Goal: Information Seeking & Learning: Learn about a topic

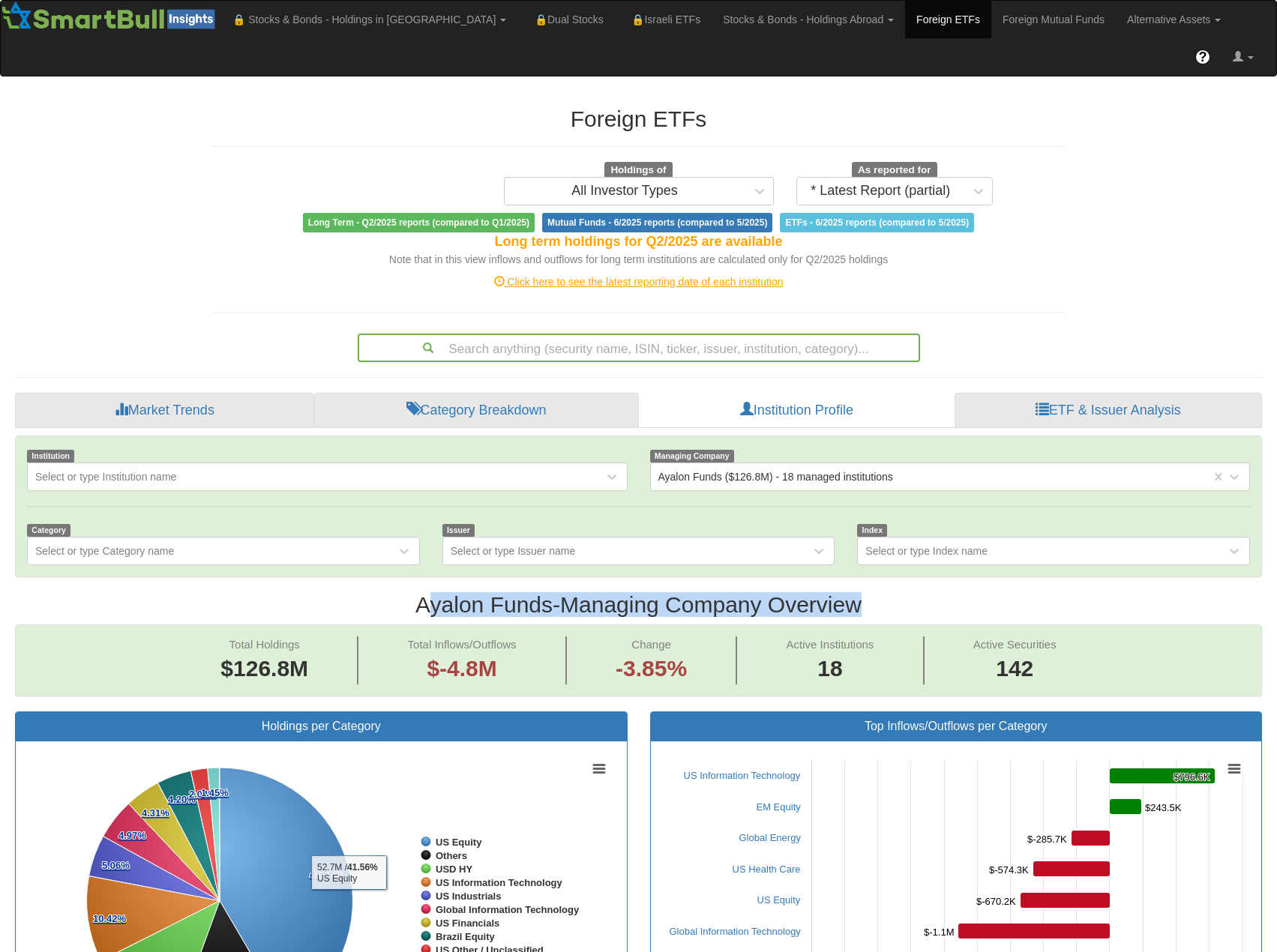
scroll to position [31, 1219]
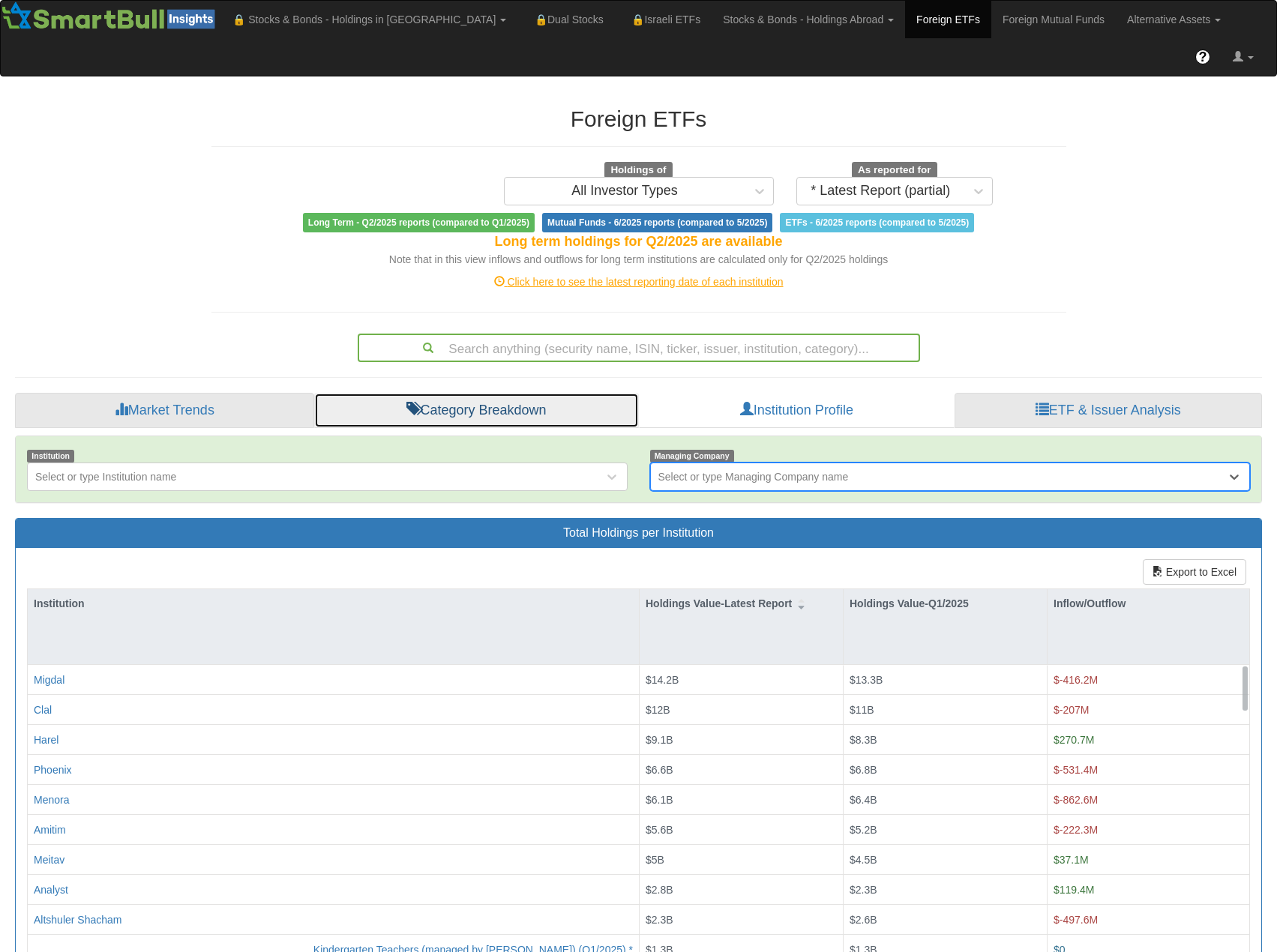
click at [520, 393] on link "Category Breakdown" at bounding box center [477, 411] width 325 height 36
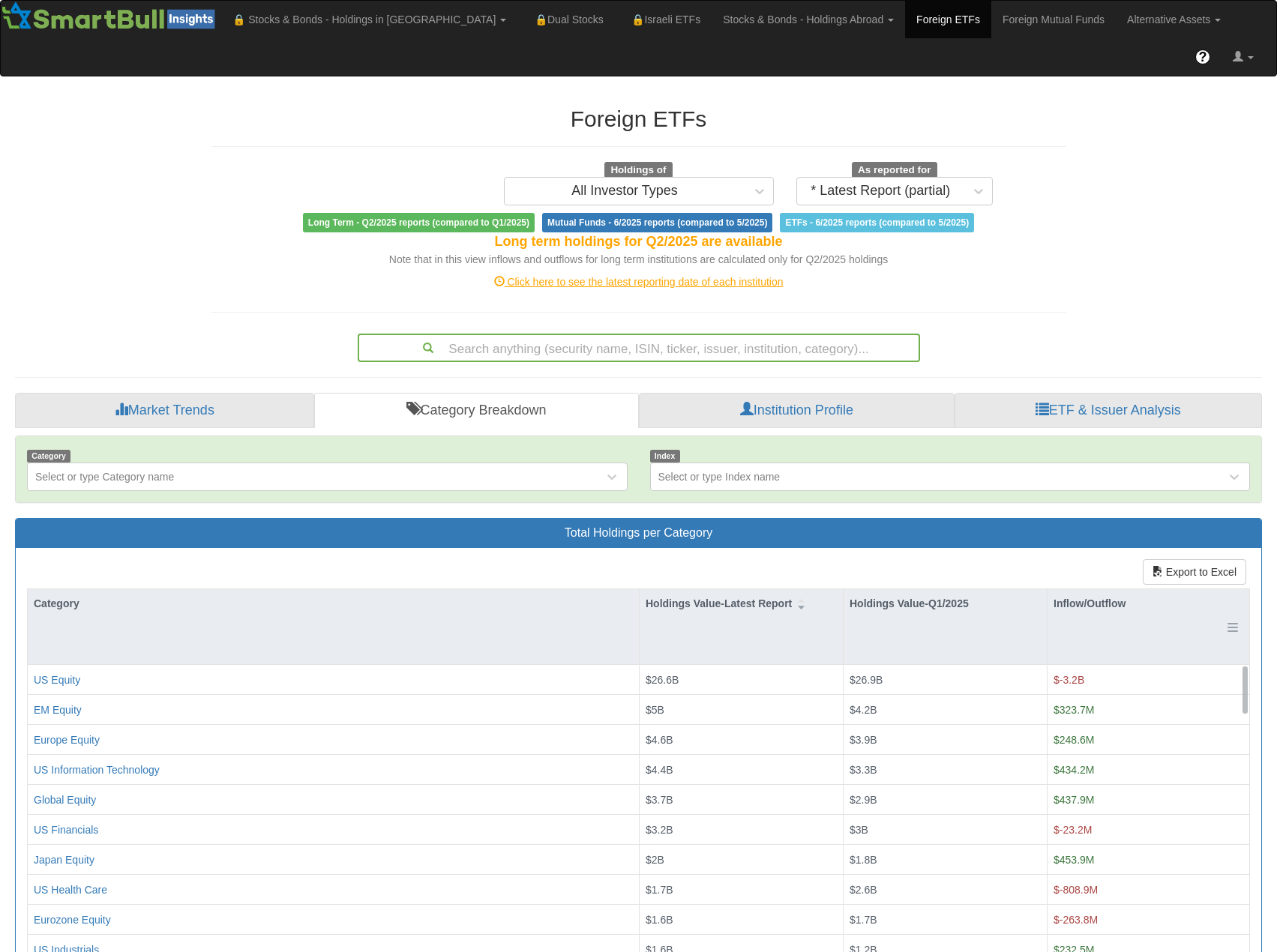
click at [1101, 589] on div "Inflow/Outflow" at bounding box center [1148, 603] width 202 height 28
click at [1111, 589] on div "Inflow/Outflow" at bounding box center [1148, 603] width 202 height 28
click at [1032, 275] on div "Foreign ETFs Holdings of All Investor Types As reported for * Latest Report (pa…" at bounding box center [638, 226] width 877 height 271
click at [732, 24] on link "Stocks & Bonds - Holdings Abroad" at bounding box center [808, 20] width 193 height 38
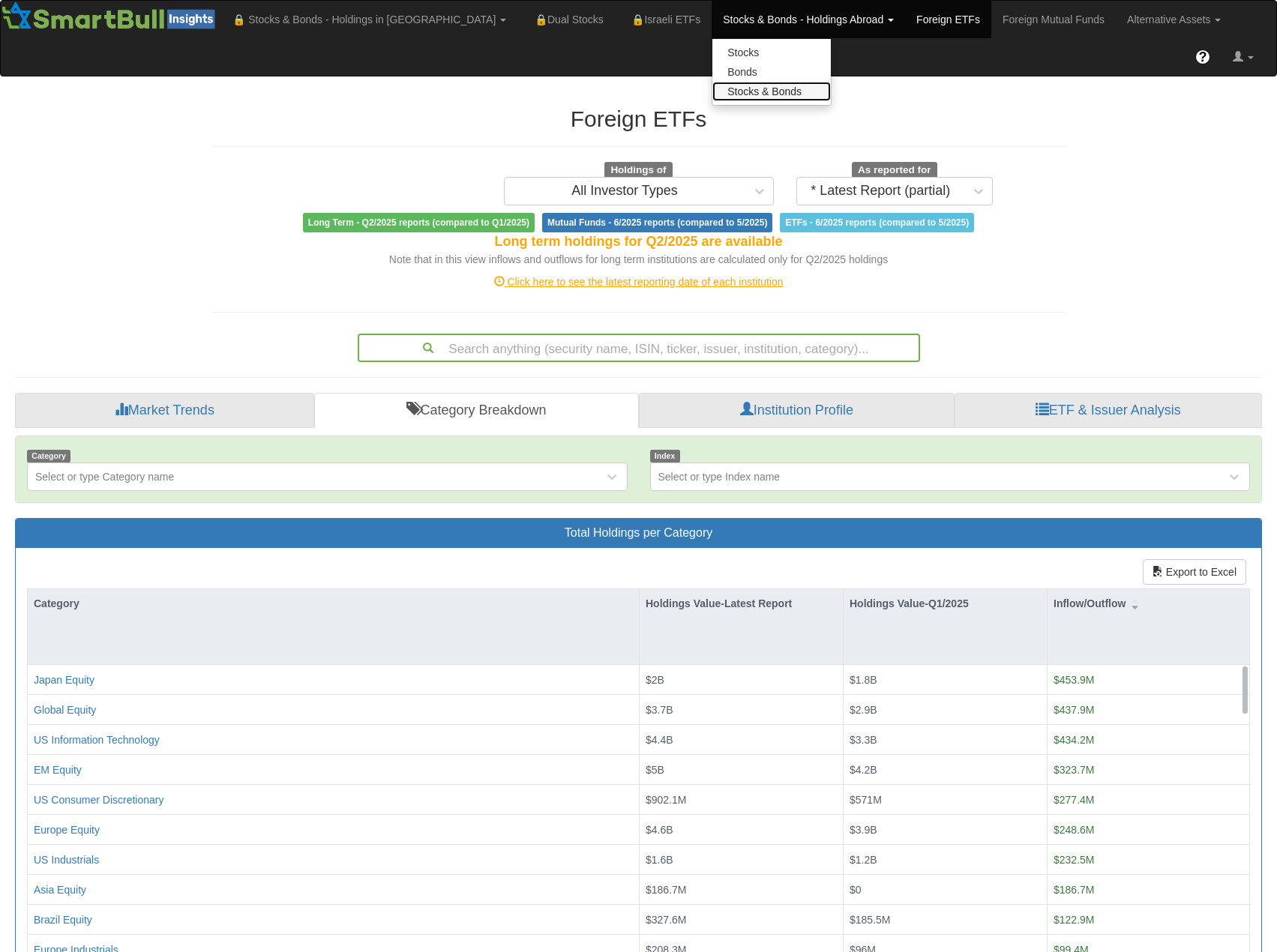
click at [712, 91] on link "Stocks & Bonds" at bounding box center [772, 91] width 119 height 20
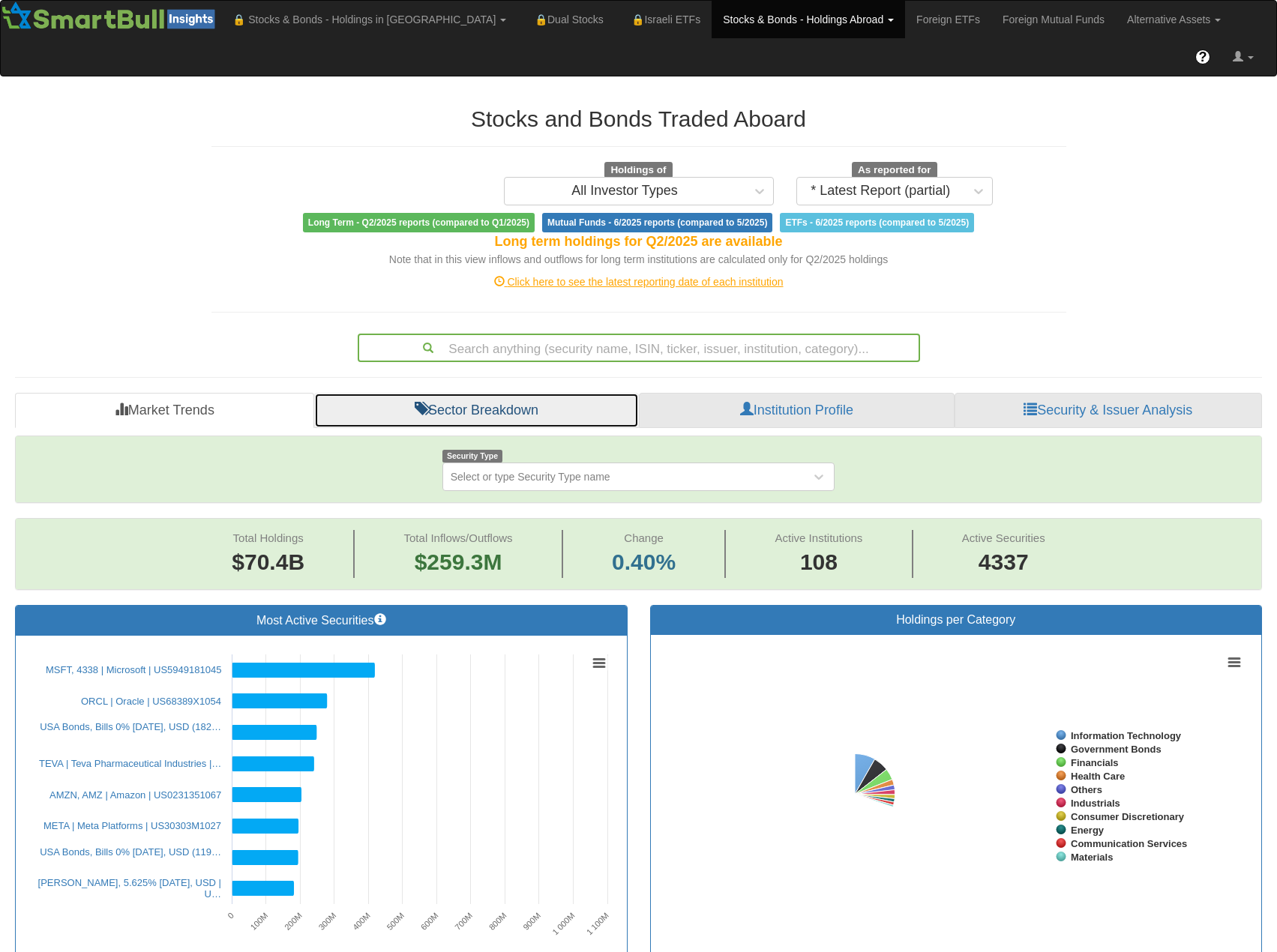
click at [451, 393] on link "Sector Breakdown" at bounding box center [477, 411] width 325 height 36
click at [516, 393] on link "Sector Breakdown" at bounding box center [477, 411] width 325 height 36
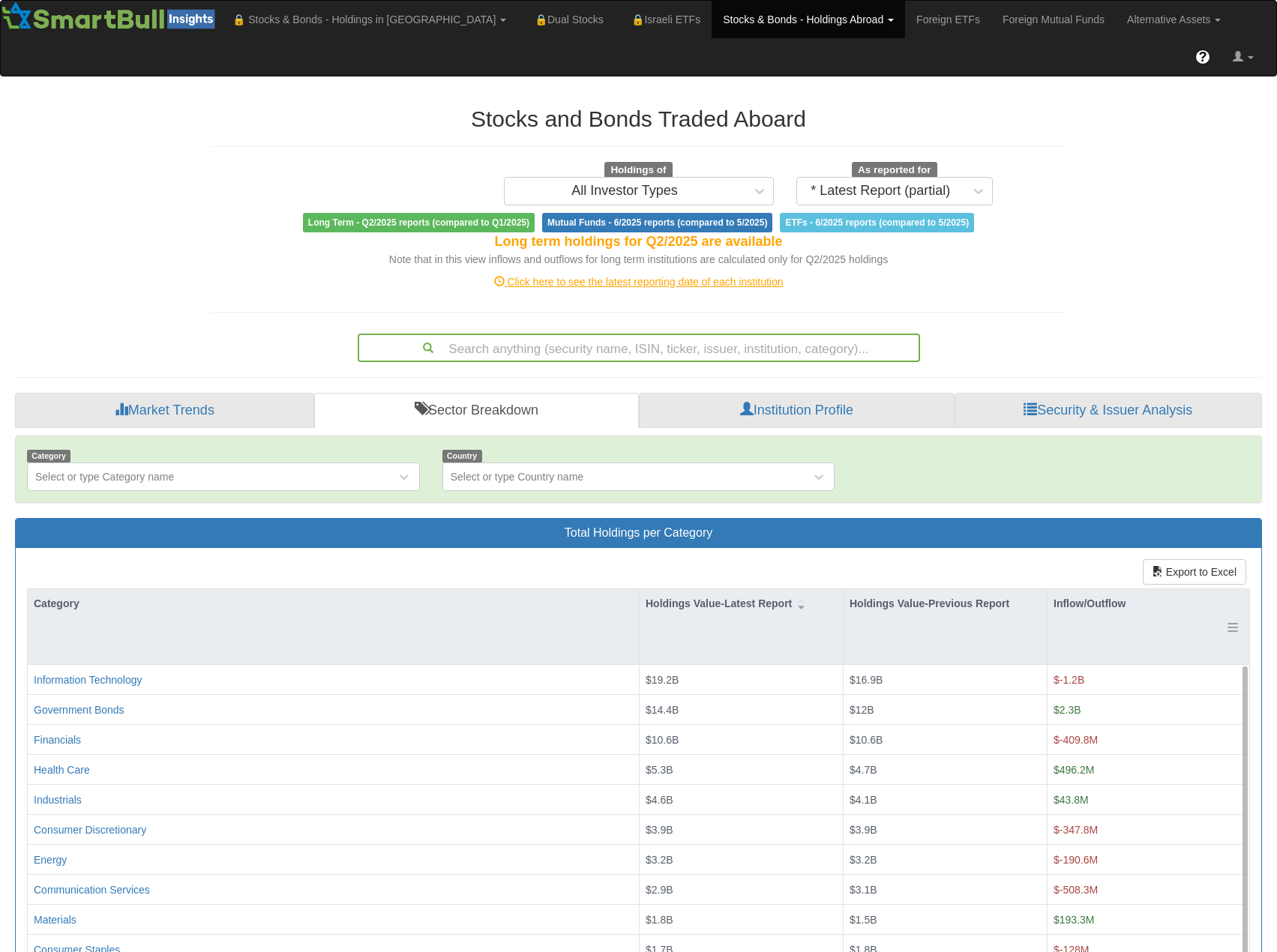
click at [1110, 589] on div "Inflow/Outflow" at bounding box center [1148, 603] width 202 height 28
click at [1105, 589] on div "Inflow/Outflow" at bounding box center [1148, 603] width 202 height 28
click at [794, 27] on link "Stocks & Bonds - Holdings Abroad" at bounding box center [808, 20] width 193 height 38
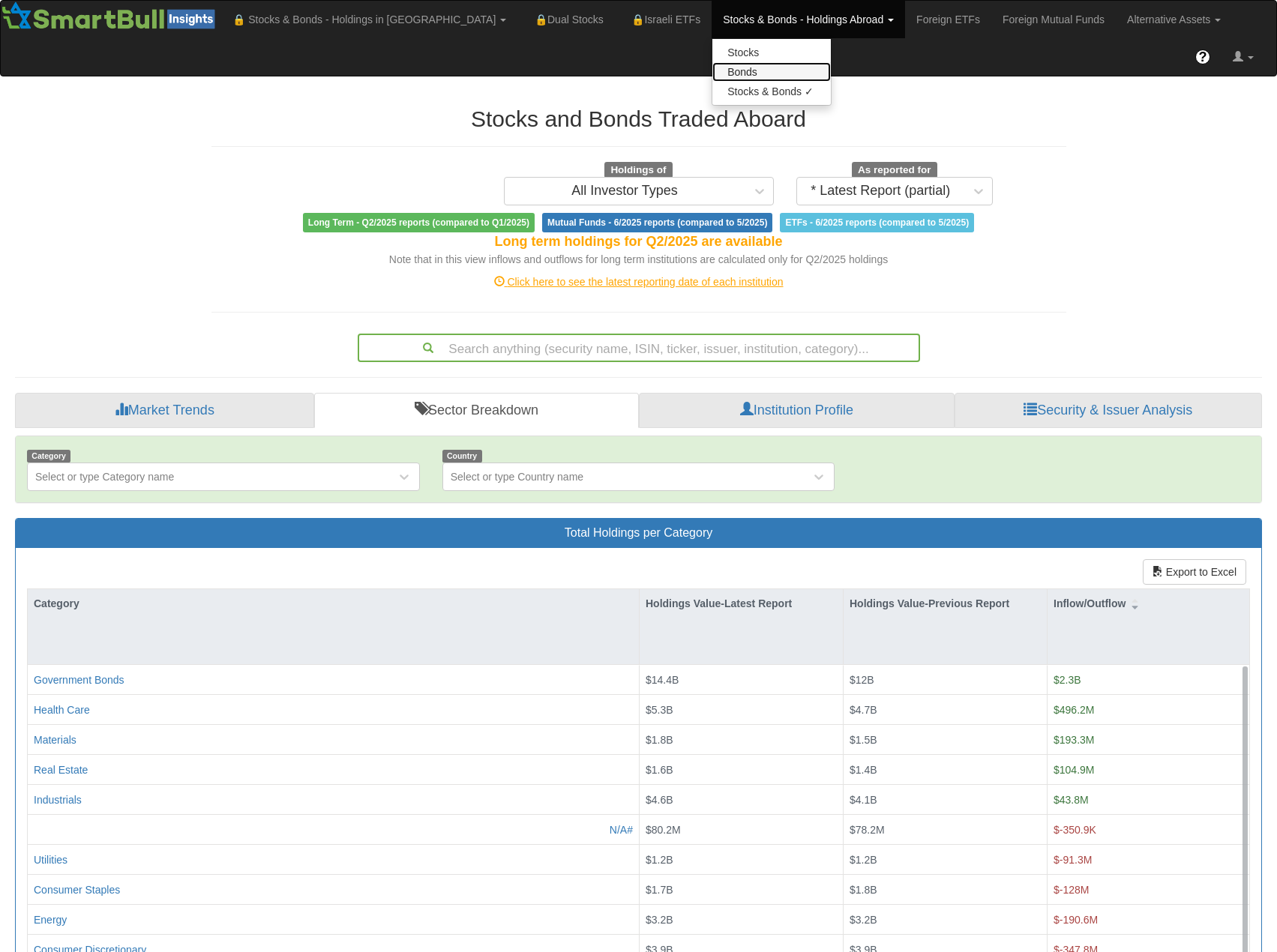
click at [712, 70] on link "Bonds" at bounding box center [772, 71] width 119 height 20
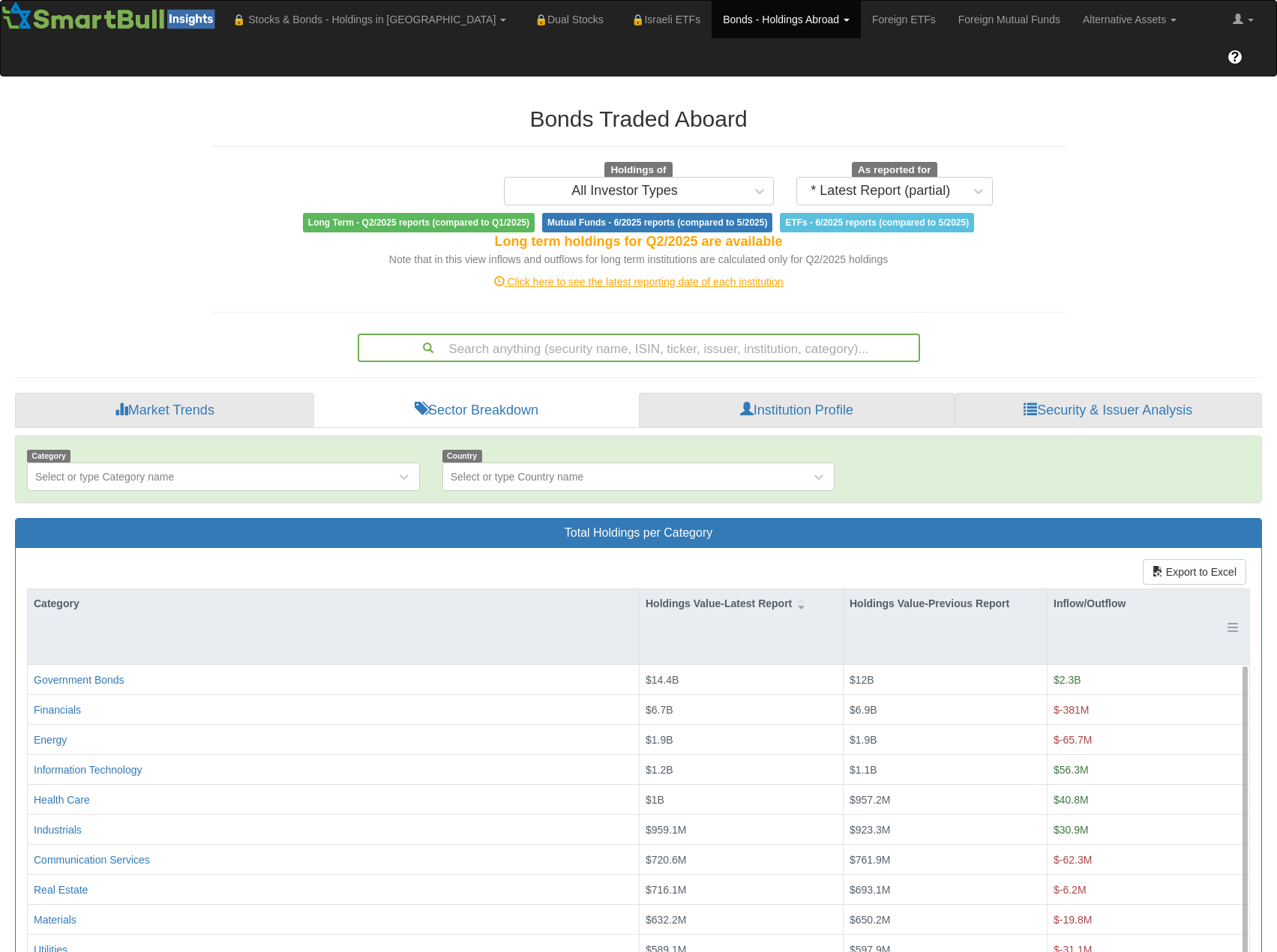
click at [1088, 589] on div "Inflow/Outflow" at bounding box center [1148, 603] width 202 height 28
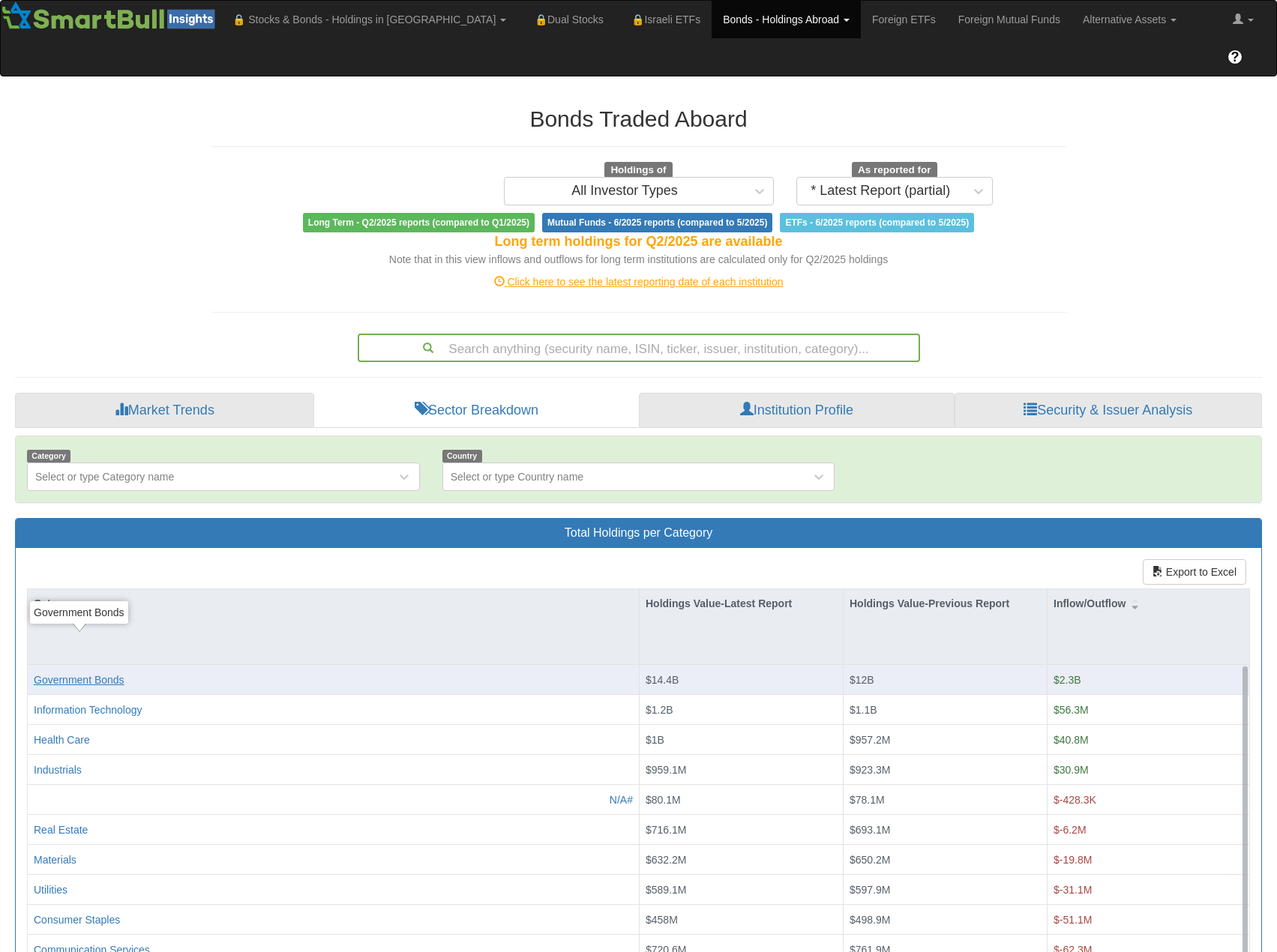
click at [106, 638] on body "Toggle navigation 🔒 Stocks & Bonds - Holdings in IL Stocks Bonds Stocks & Bonds…" at bounding box center [638, 533] width 1277 height 1065
click at [112, 673] on div "Government Bonds" at bounding box center [79, 680] width 91 height 15
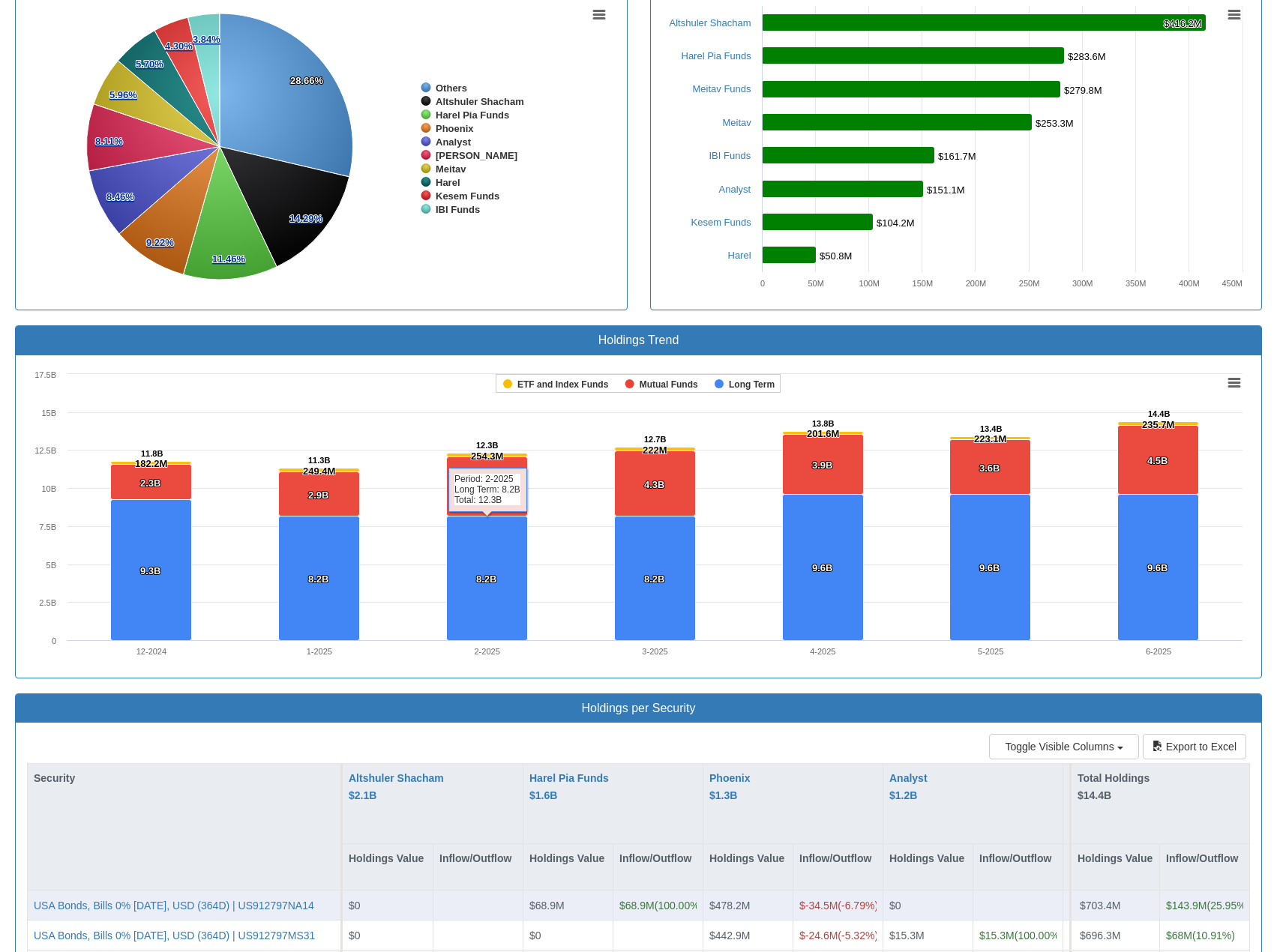
scroll to position [755, 0]
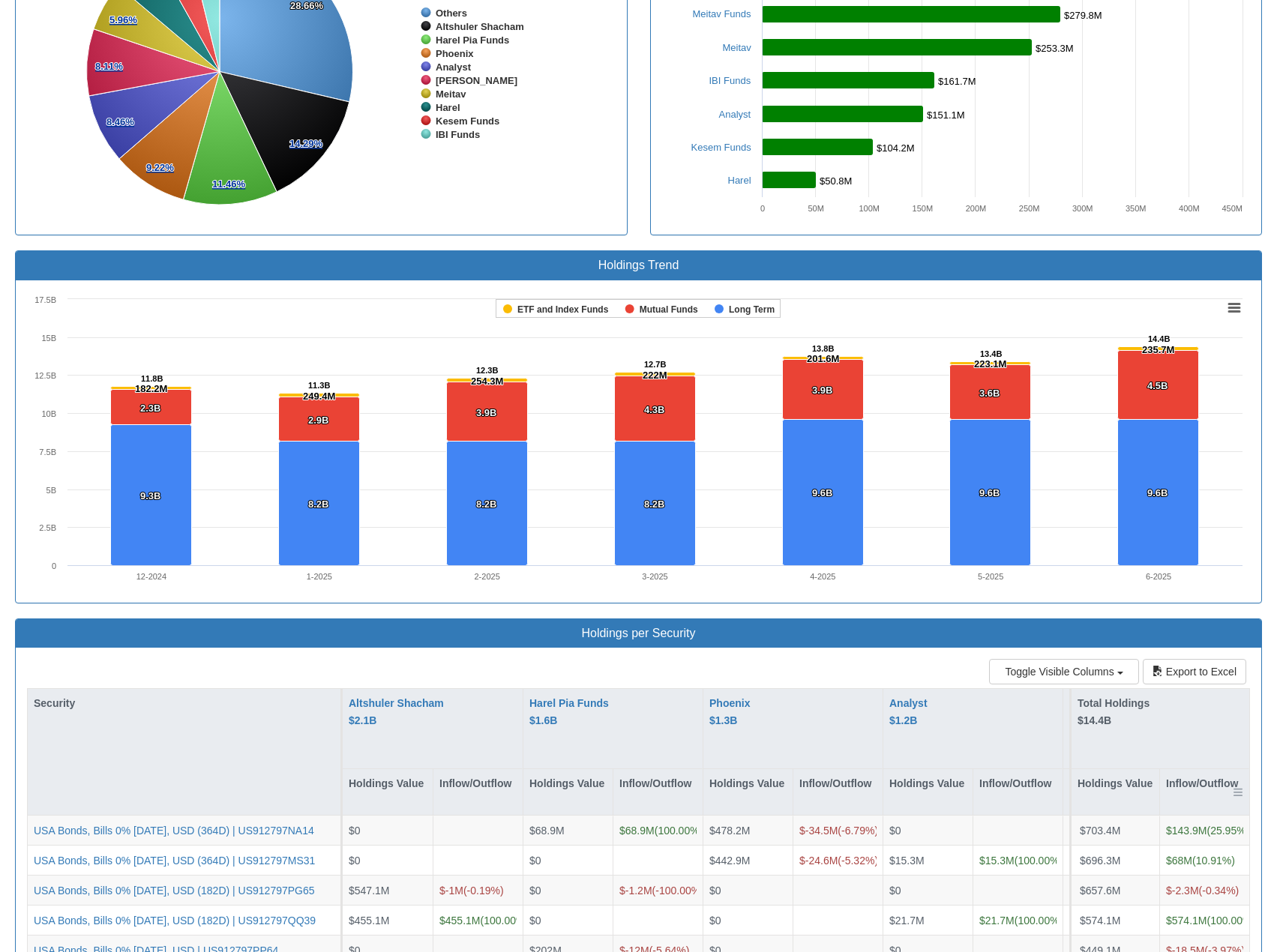
click at [1207, 769] on div "Inflow/Outflow" at bounding box center [1205, 791] width 89 height 46
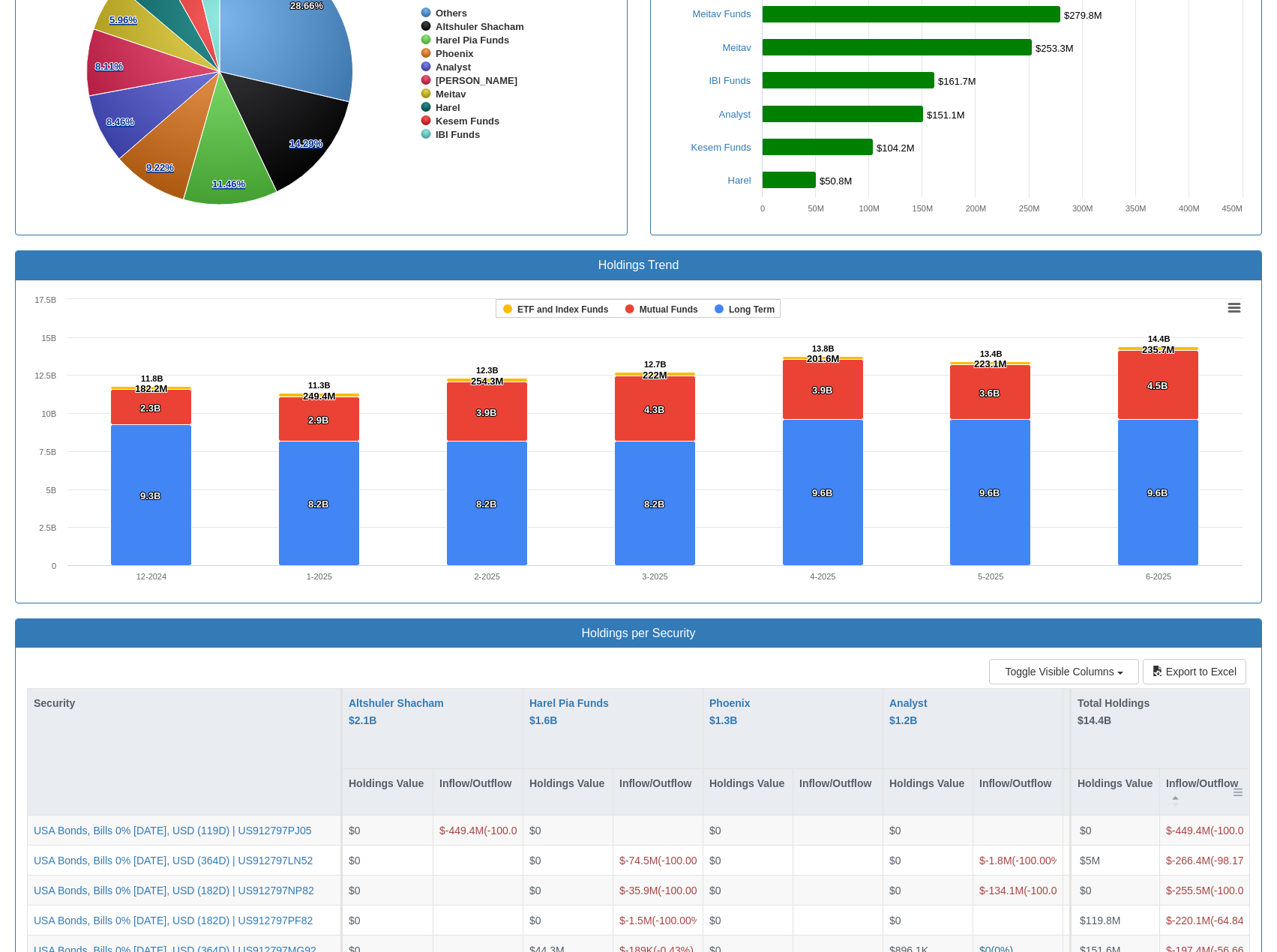
click at [1196, 769] on div "Inflow/Outflow" at bounding box center [1205, 791] width 89 height 46
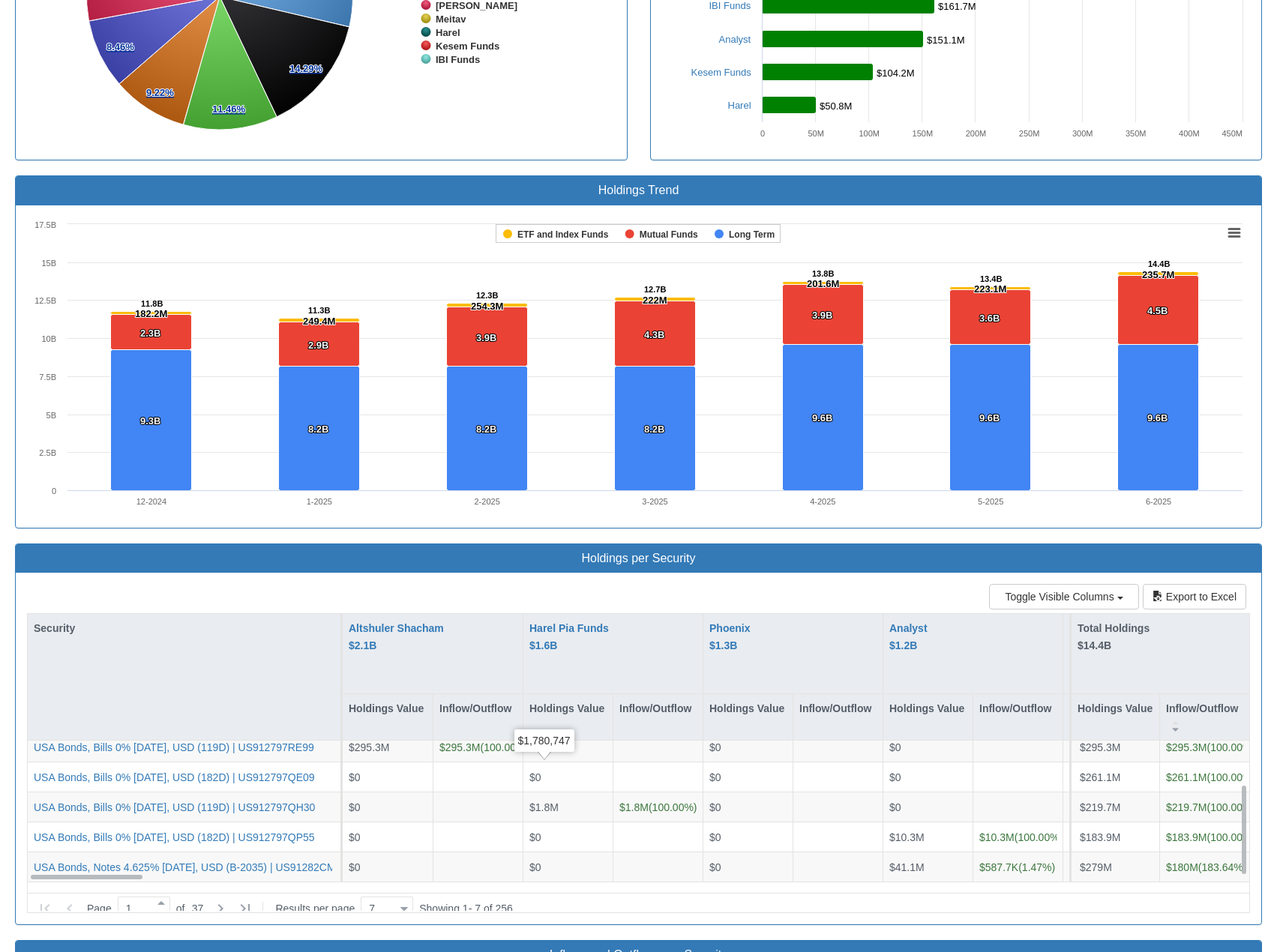
scroll to position [905, 0]
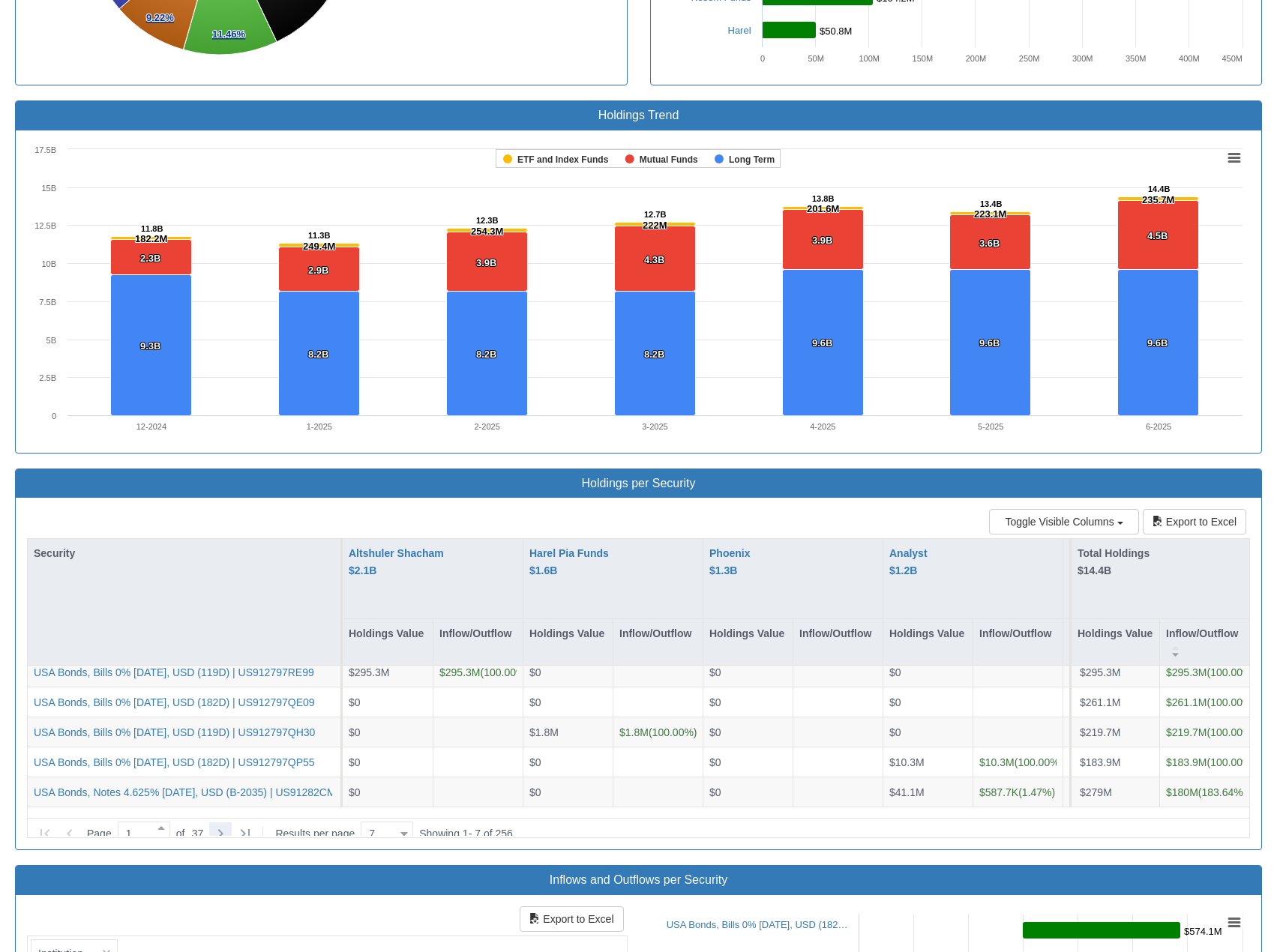
click at [229, 825] on icon at bounding box center [220, 833] width 18 height 18
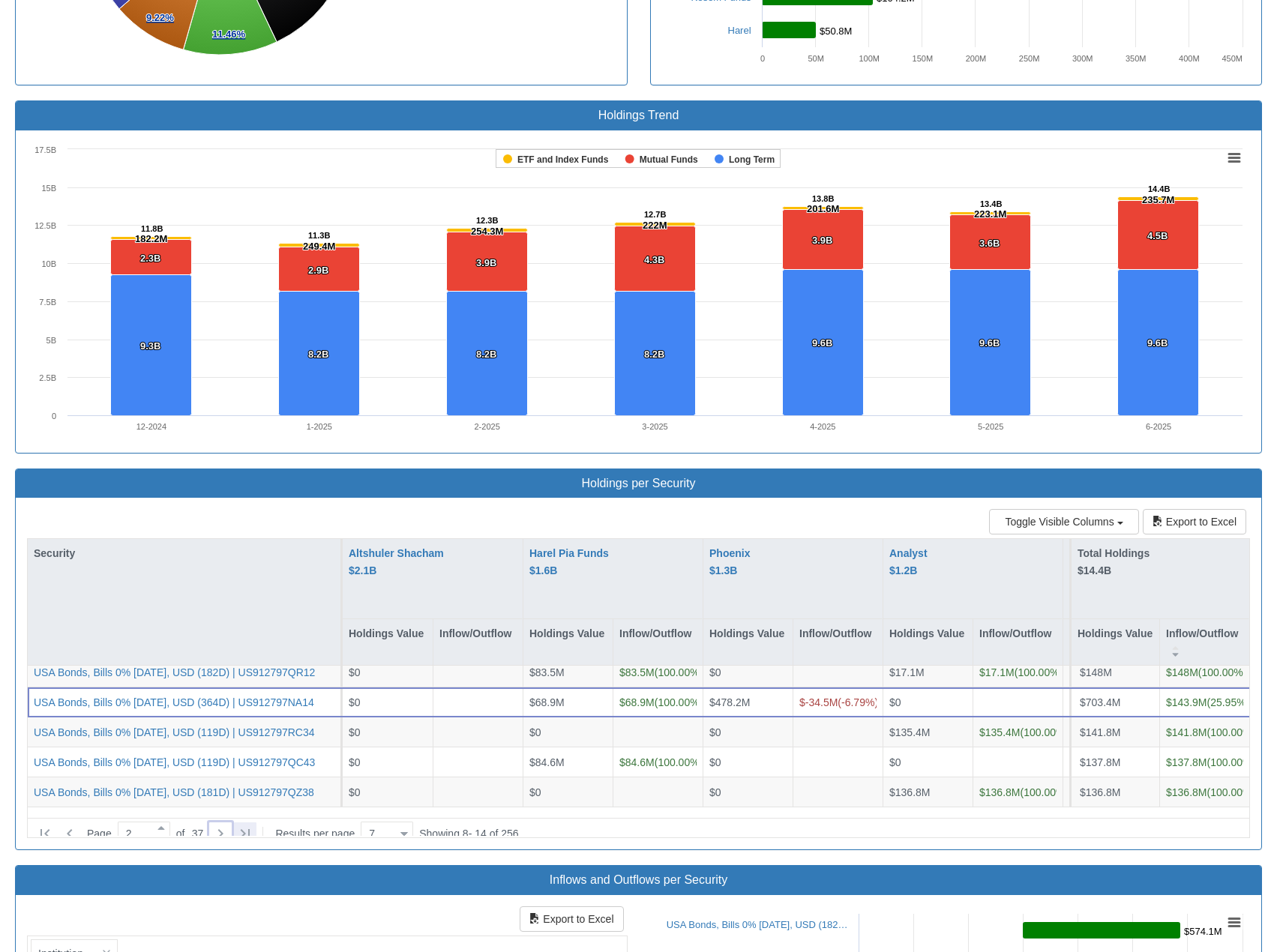
click at [245, 822] on div at bounding box center [245, 833] width 22 height 22
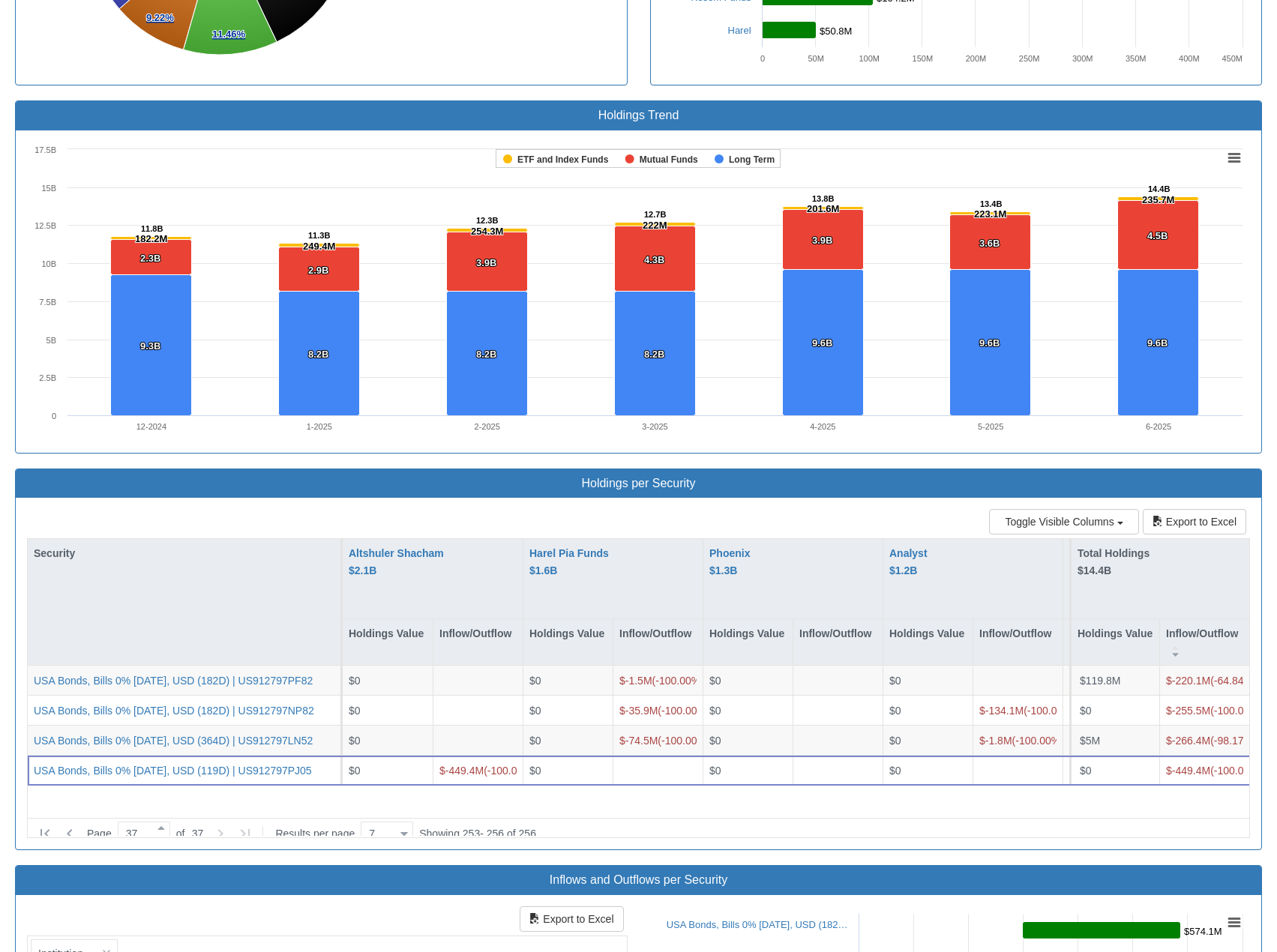
scroll to position [0, 0]
click at [69, 825] on icon at bounding box center [70, 833] width 18 height 18
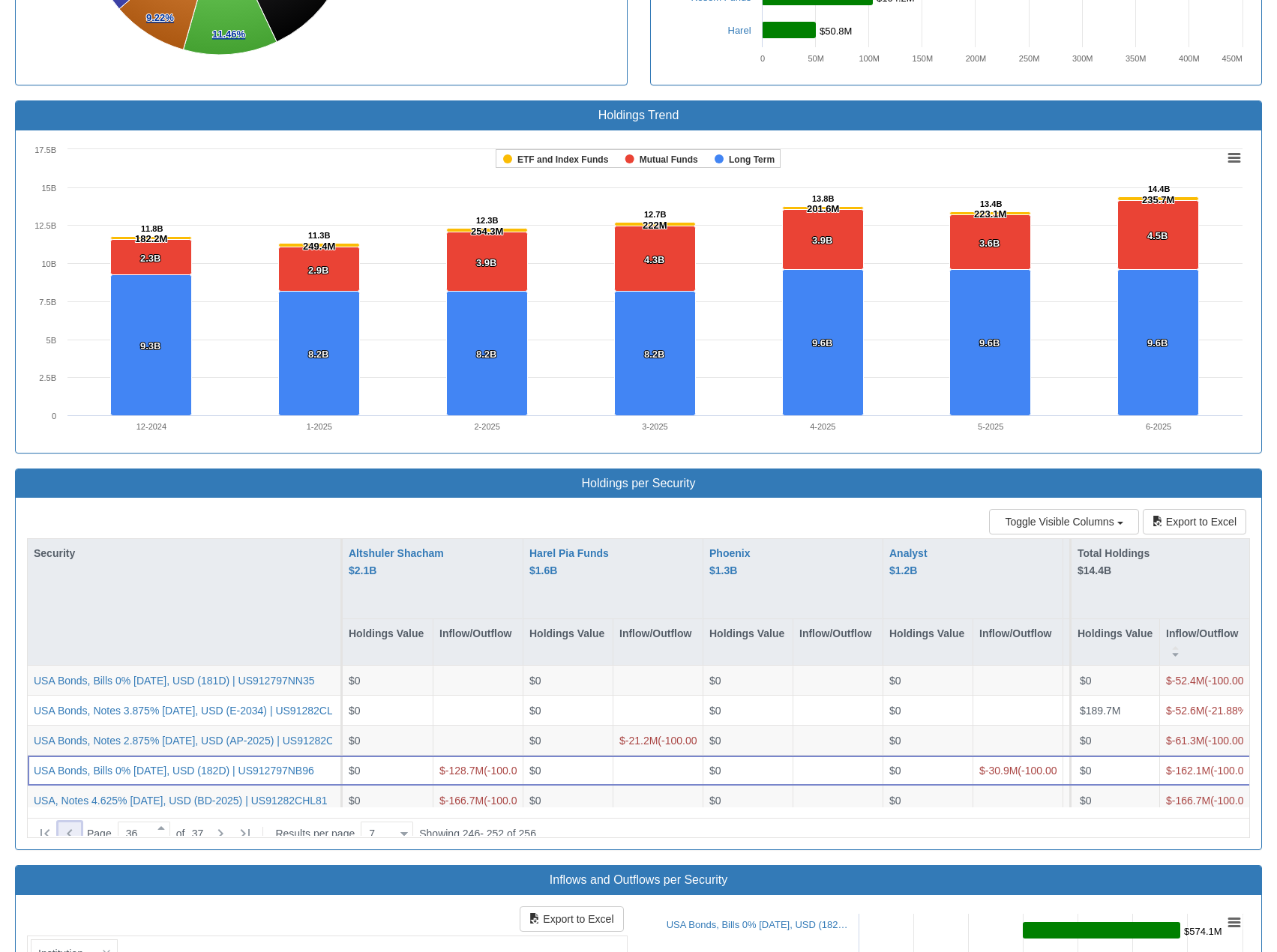
click at [64, 825] on icon at bounding box center [70, 833] width 18 height 18
drag, startPoint x: 64, startPoint y: 786, endPoint x: 1254, endPoint y: 563, distance: 1210.7
click at [64, 825] on icon at bounding box center [70, 833] width 18 height 18
click at [69, 829] on icon at bounding box center [70, 833] width 5 height 9
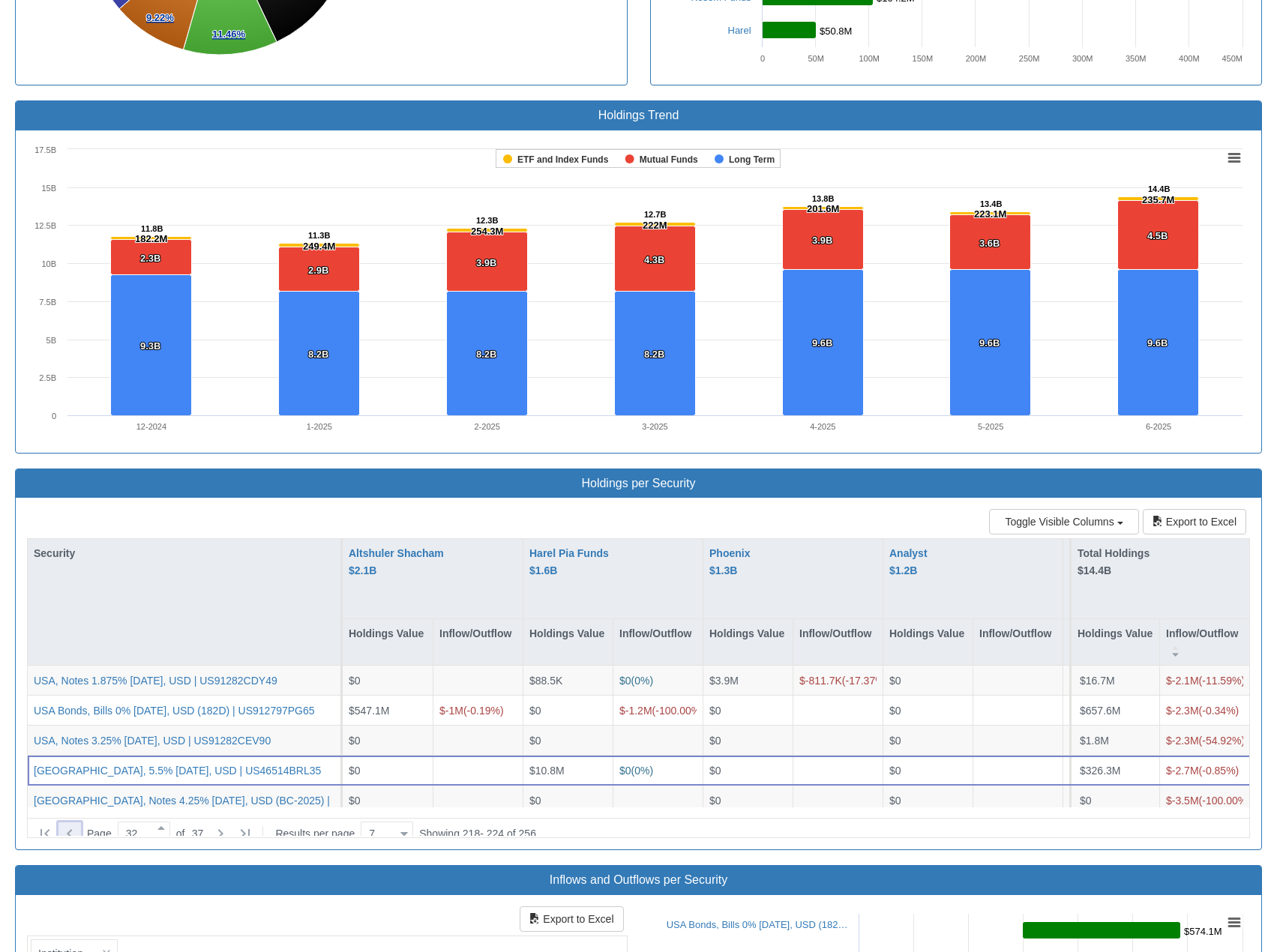
click at [69, 829] on icon at bounding box center [70, 833] width 5 height 9
click at [69, 825] on icon at bounding box center [70, 833] width 18 height 18
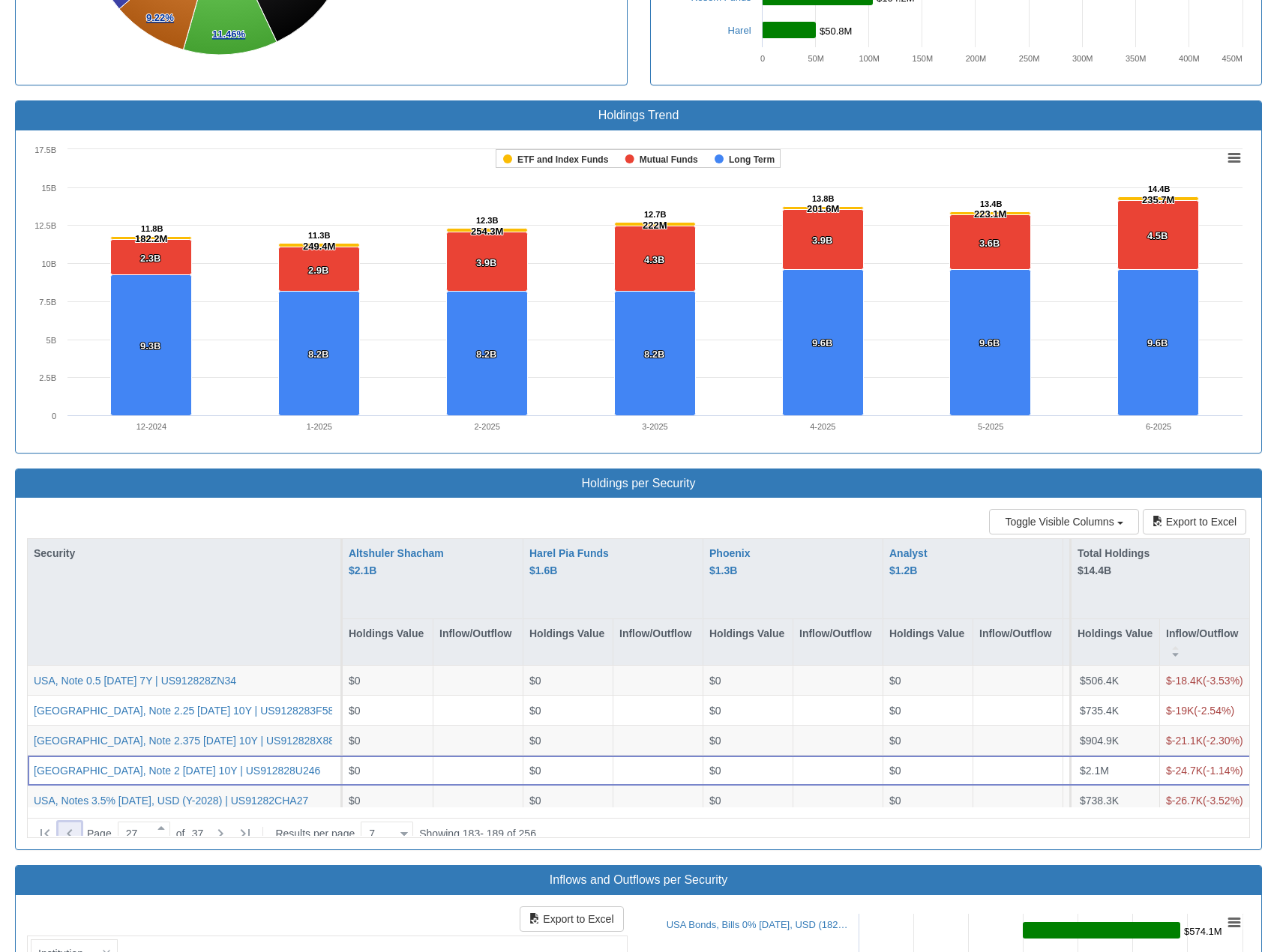
click at [77, 825] on icon at bounding box center [70, 833] width 18 height 18
click at [58, 822] on div at bounding box center [70, 833] width 22 height 22
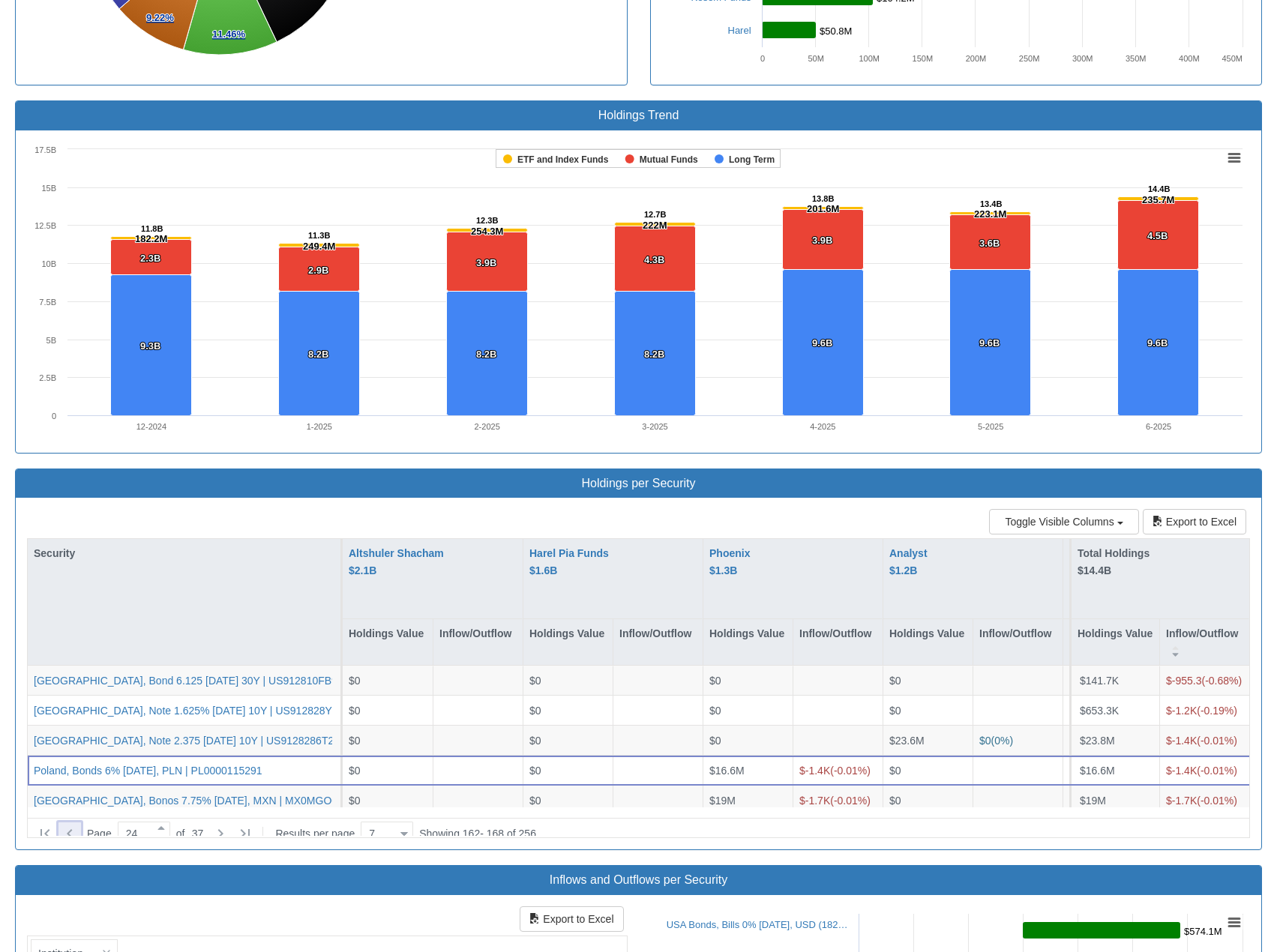
click at [58, 822] on div at bounding box center [70, 833] width 22 height 22
click at [70, 829] on icon at bounding box center [70, 833] width 5 height 9
click at [70, 825] on icon at bounding box center [70, 833] width 18 height 18
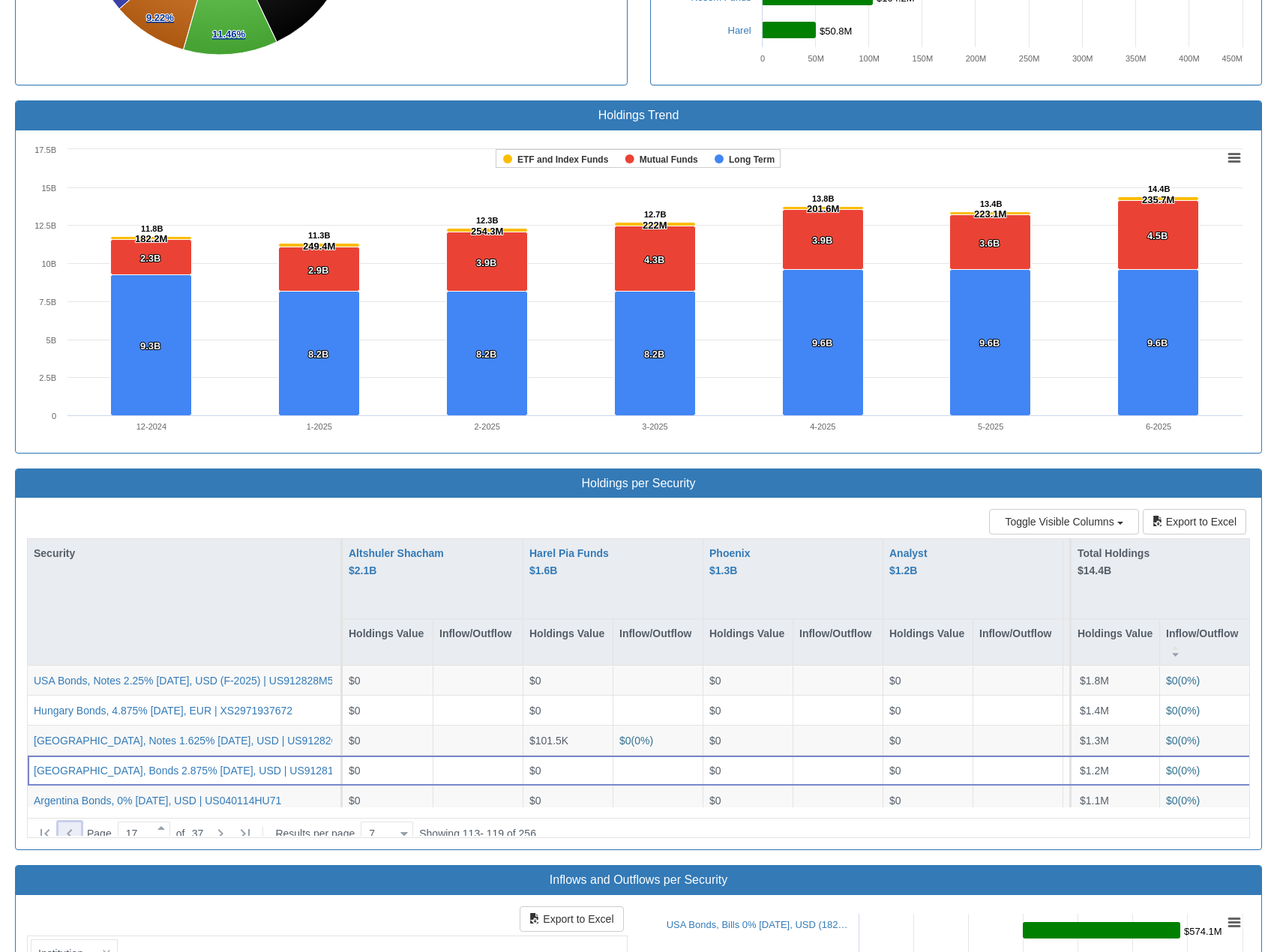
click at [70, 825] on icon at bounding box center [70, 833] width 18 height 18
click at [69, 829] on icon at bounding box center [70, 833] width 5 height 9
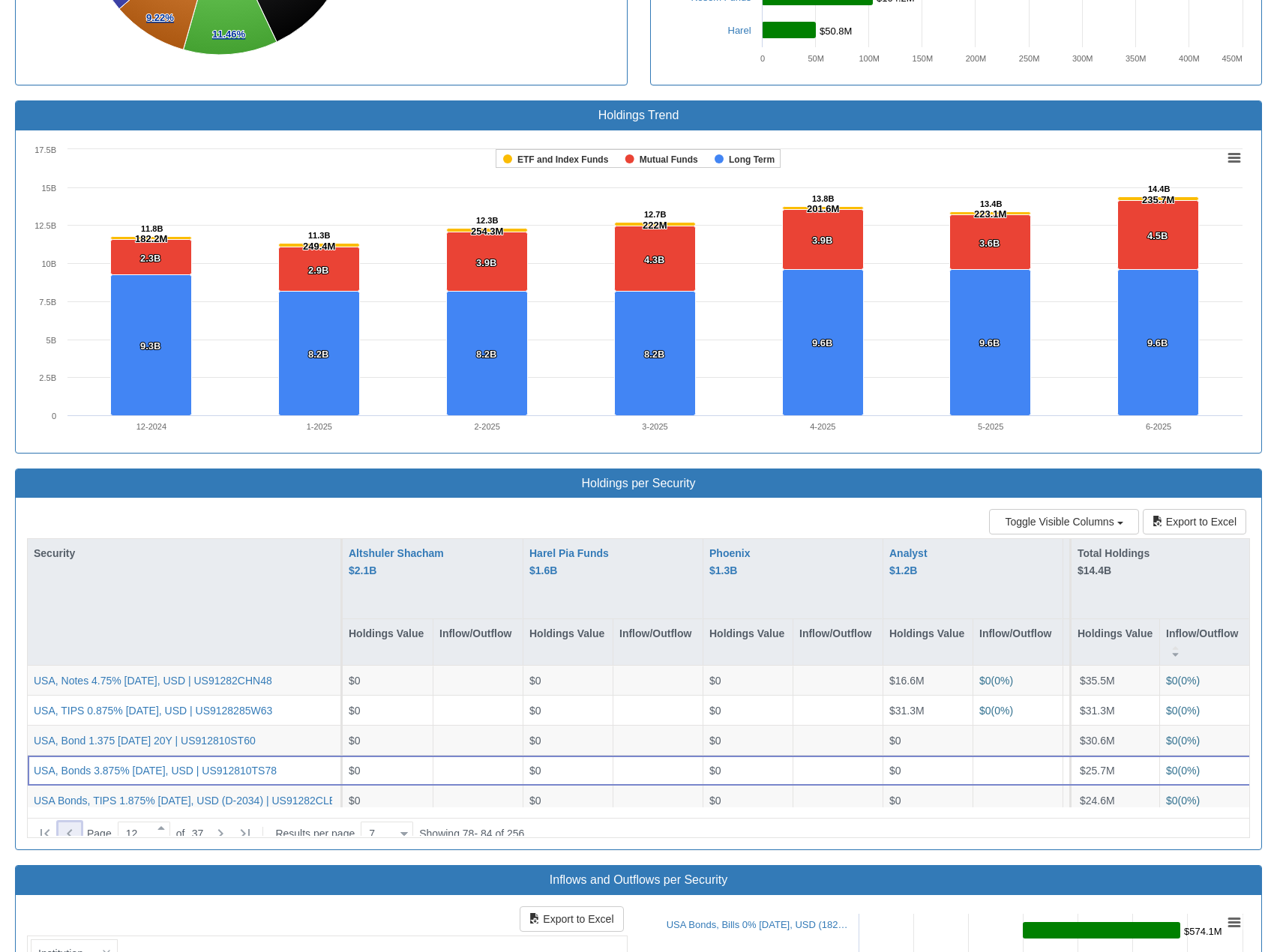
click at [69, 829] on icon at bounding box center [70, 833] width 5 height 9
click at [68, 825] on icon at bounding box center [70, 833] width 18 height 18
click at [64, 825] on icon at bounding box center [70, 833] width 18 height 18
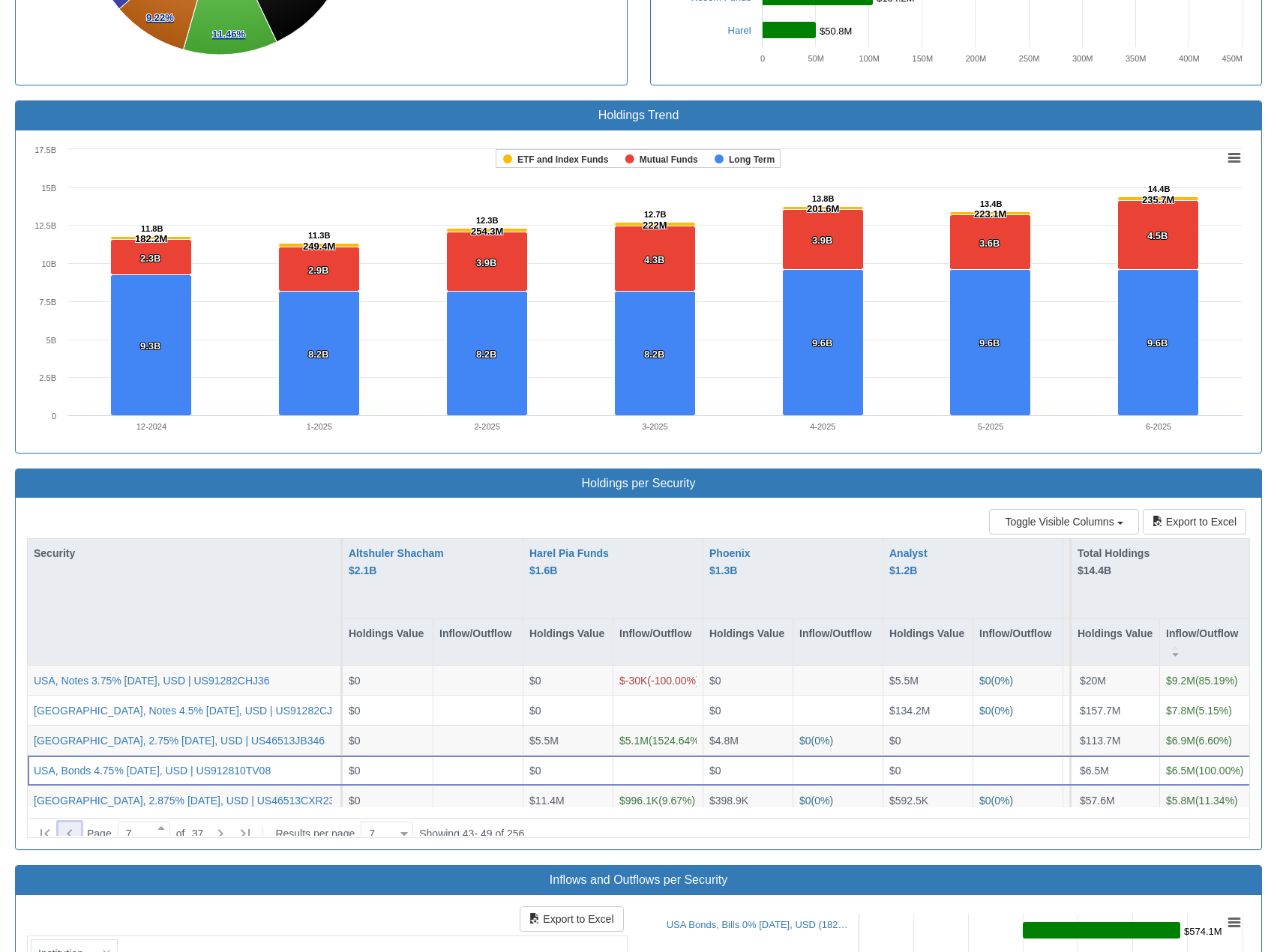
click at [77, 825] on icon at bounding box center [70, 833] width 18 height 18
click at [70, 825] on icon at bounding box center [70, 833] width 18 height 18
click at [69, 825] on icon at bounding box center [70, 833] width 18 height 18
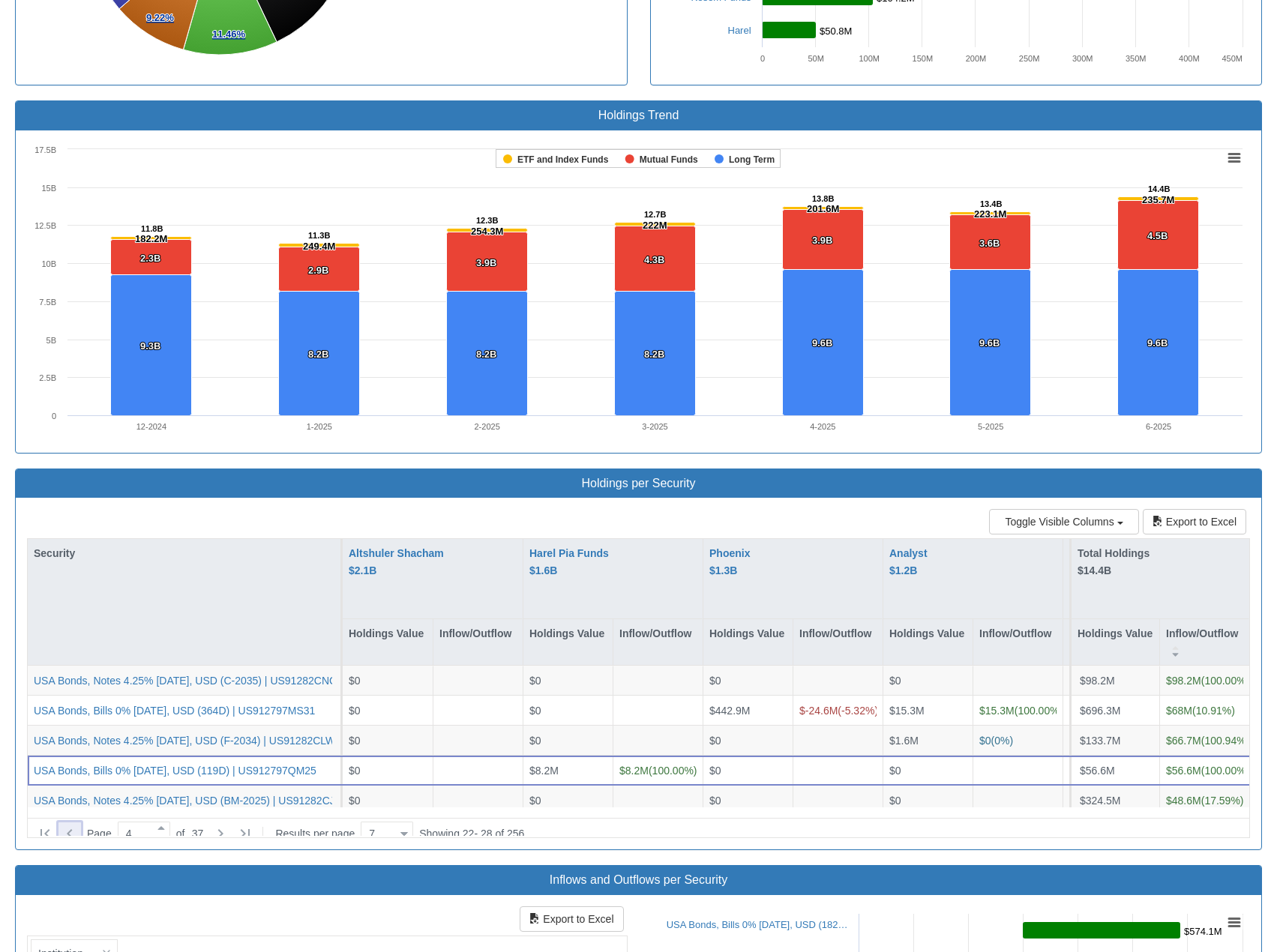
click at [68, 825] on icon at bounding box center [70, 833] width 18 height 18
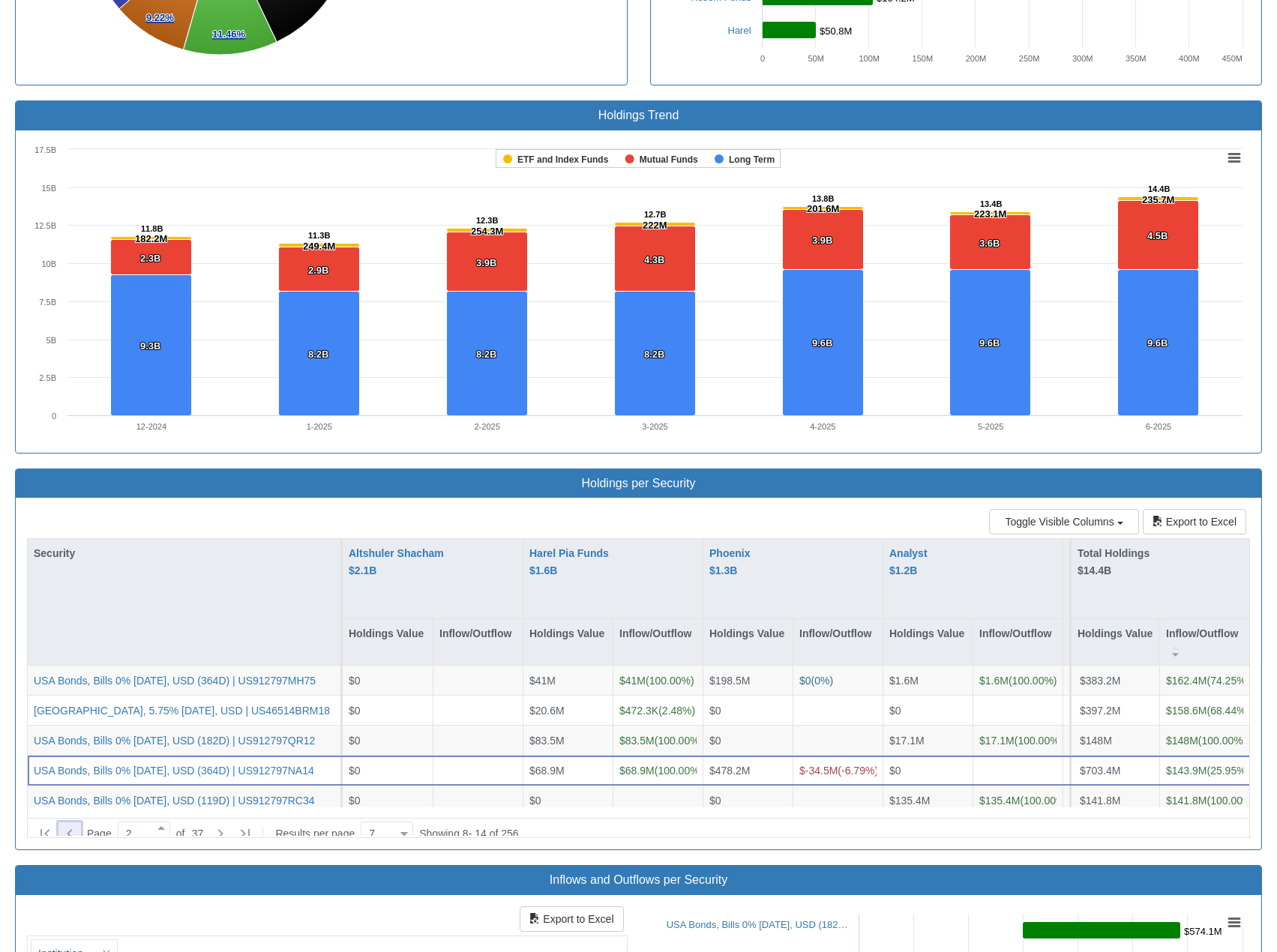
click at [67, 825] on icon at bounding box center [70, 833] width 18 height 18
type input "1"
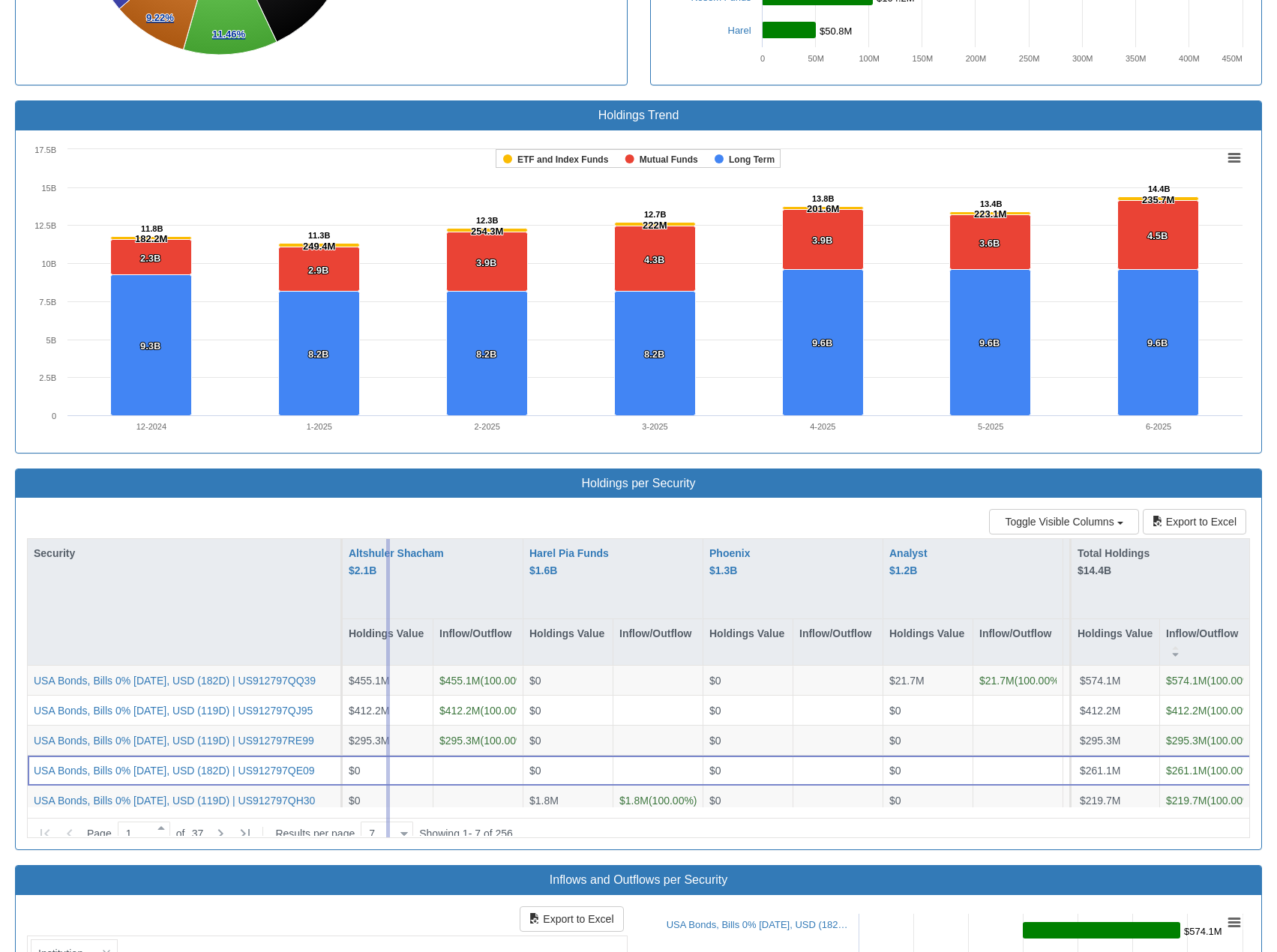
drag, startPoint x: 341, startPoint y: 551, endPoint x: 388, endPoint y: 551, distance: 47.0
click at [388, 551] on div "Security [PERSON_NAME] Shacham $2.1B Holdings Value Inflow/Outflow Harel Pia Fu…" at bounding box center [638, 688] width 1224 height 300
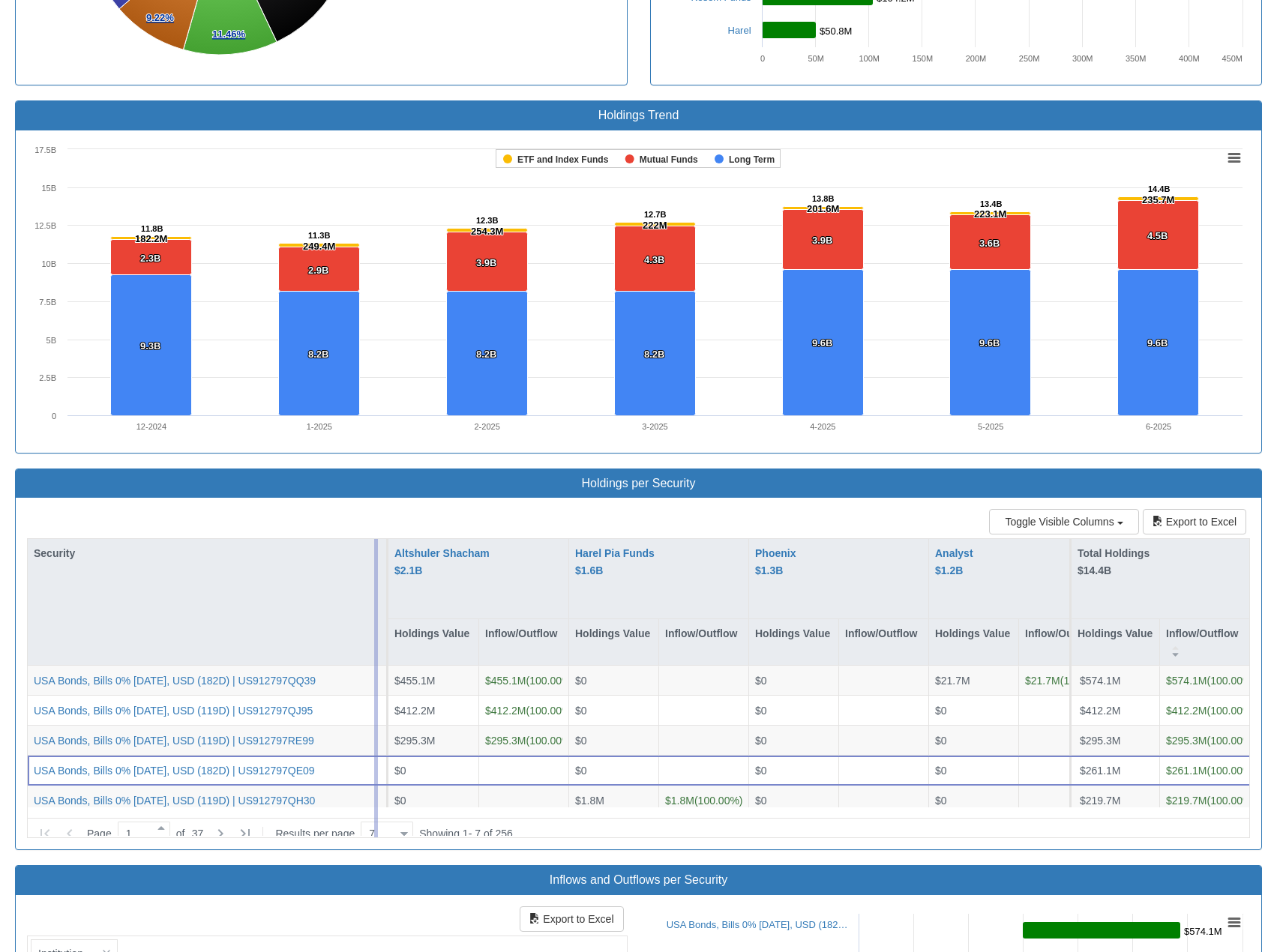
drag, startPoint x: 388, startPoint y: 551, endPoint x: 375, endPoint y: 551, distance: 13.0
click at [375, 551] on div "Security [PERSON_NAME] Shacham $2.1B Holdings Value Inflow/Outflow Harel Pia Fu…" at bounding box center [638, 688] width 1224 height 300
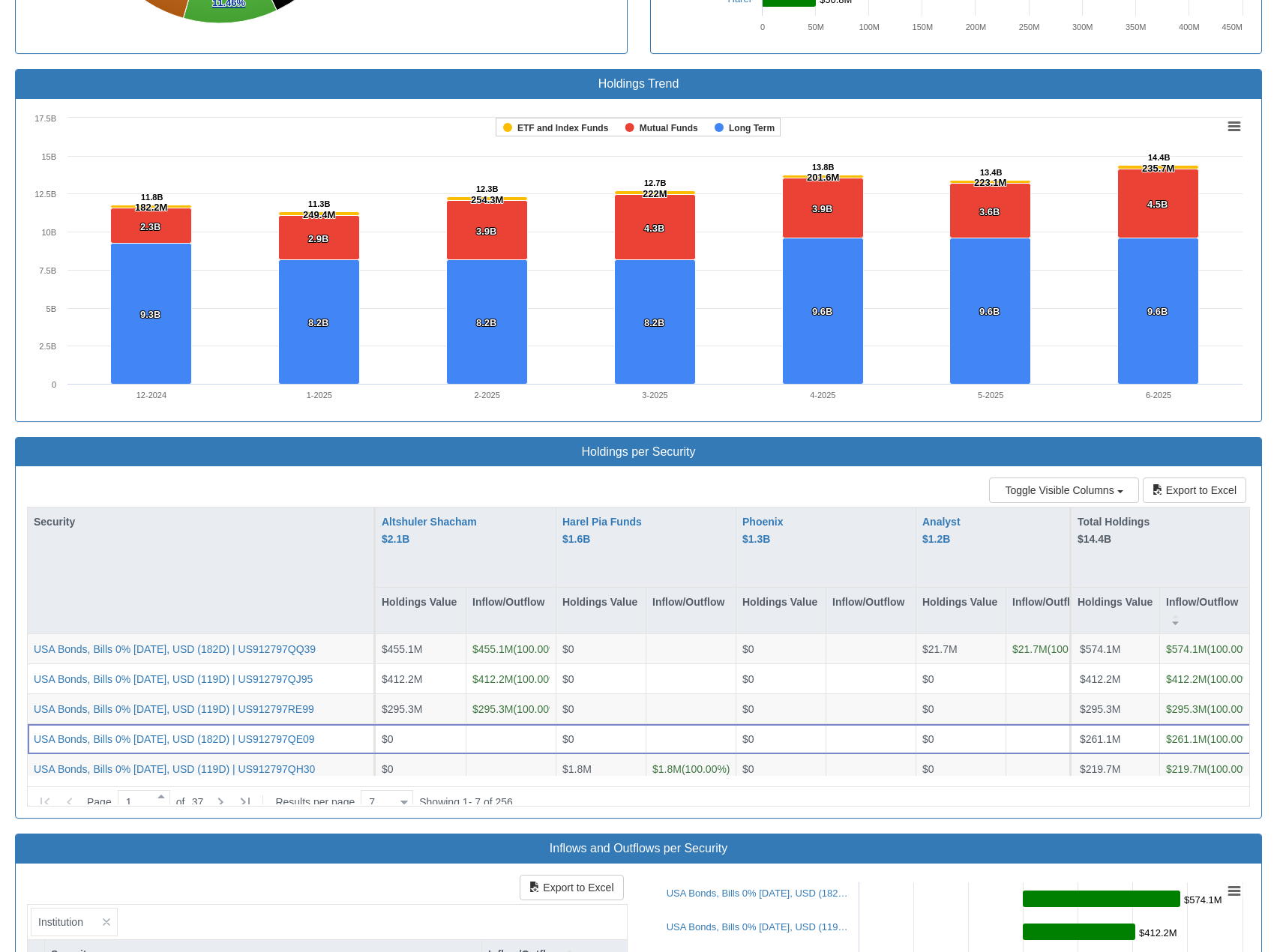
scroll to position [934, 0]
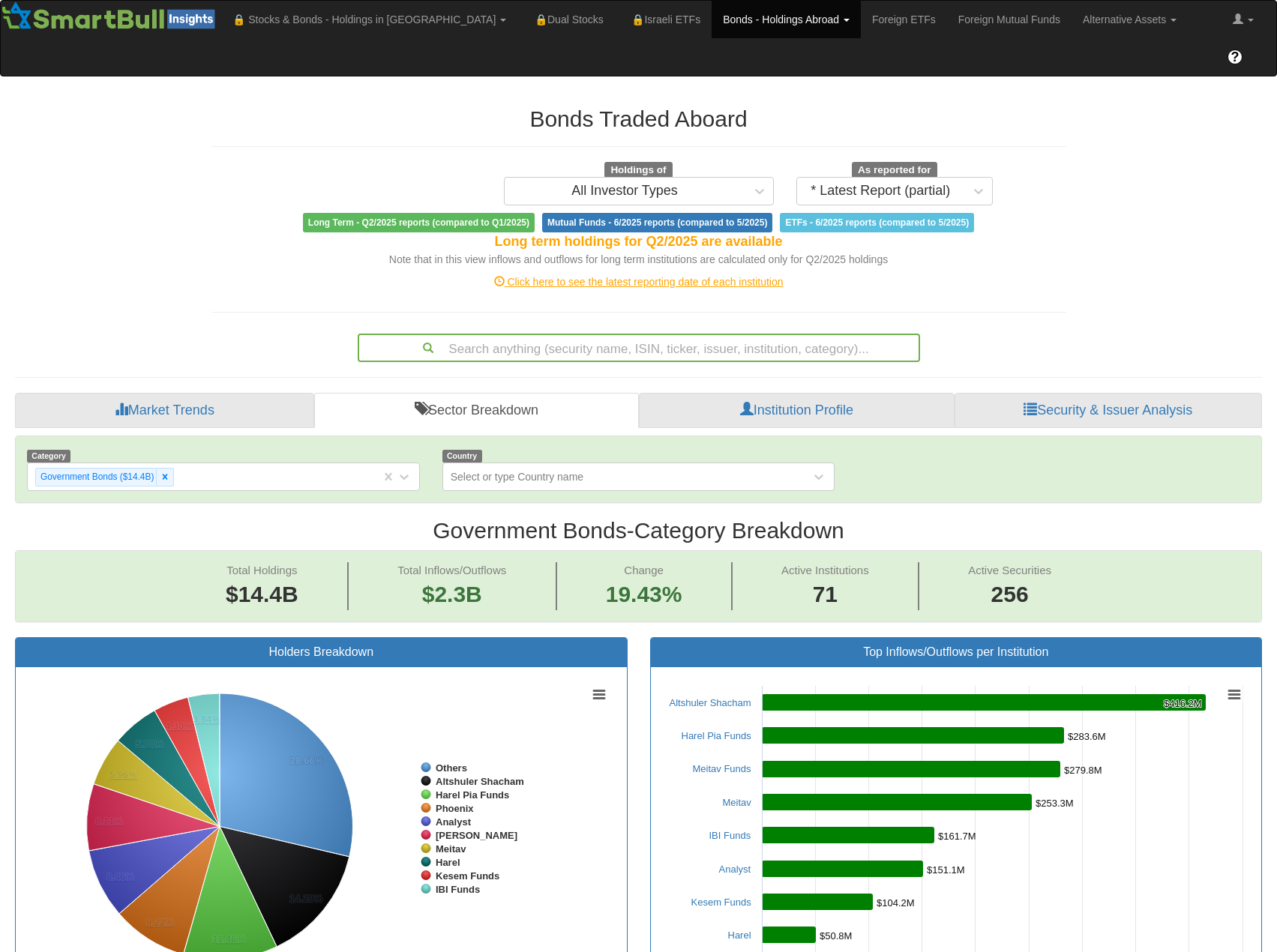
scroll to position [31, 1219]
